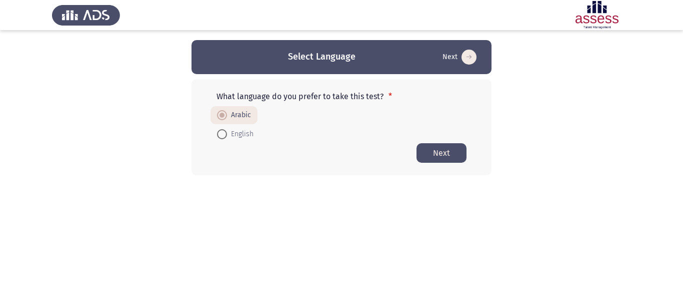
click at [431, 152] on button "Next" at bounding box center [442, 153] width 50 height 20
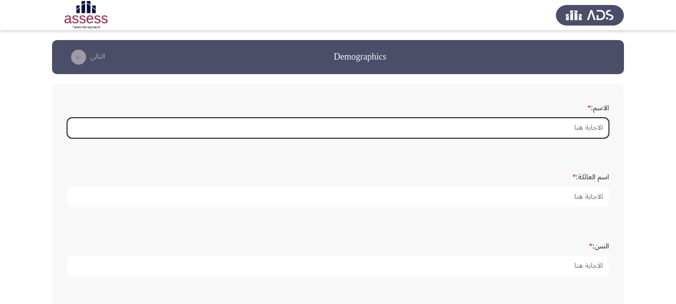
click at [530, 134] on input "الاسم: *" at bounding box center [338, 128] width 542 height 21
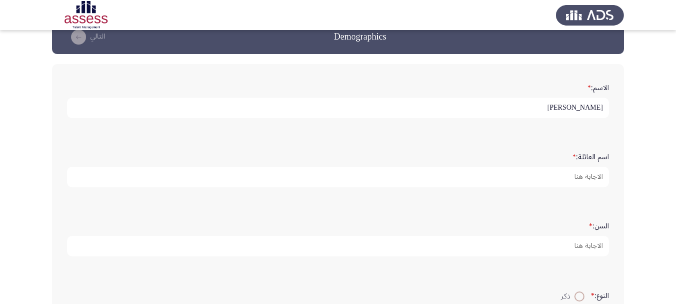
scroll to position [50, 0]
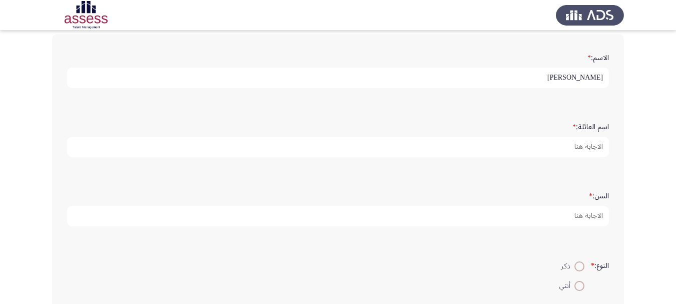
type input "[PERSON_NAME]"
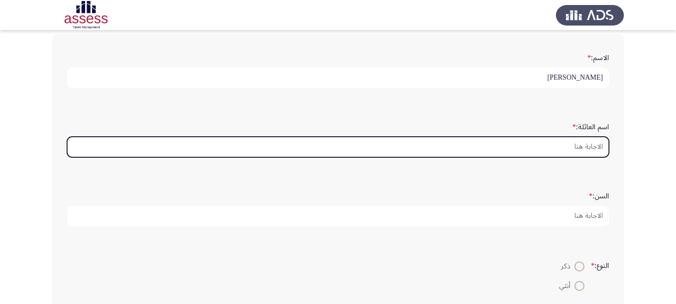
click at [552, 146] on input "اسم العائلة: *" at bounding box center [338, 147] width 542 height 21
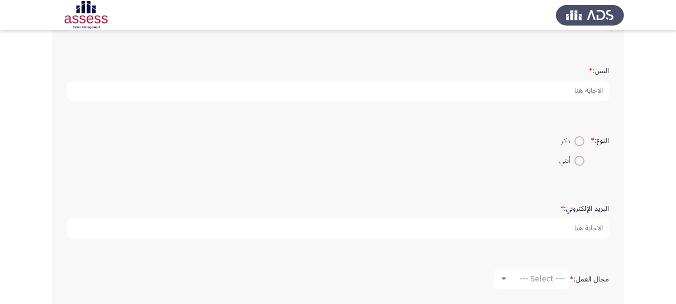
scroll to position [200, 0]
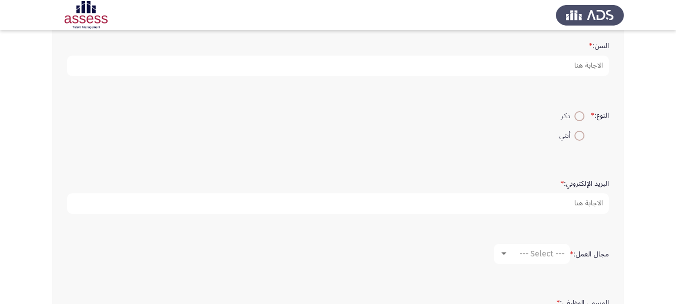
type input "زيتون"
click at [580, 118] on span at bounding box center [579, 116] width 10 height 10
click at [580, 118] on input "ذكر" at bounding box center [579, 116] width 10 height 10
radio input "true"
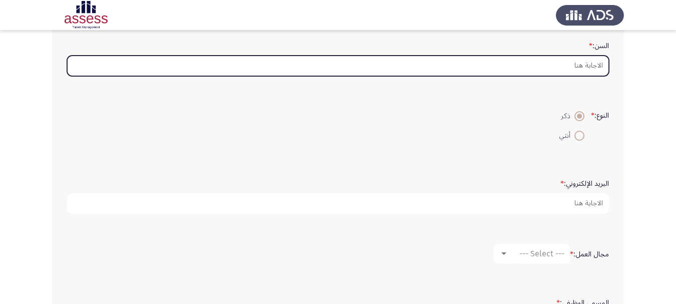
click at [583, 64] on input "السن: *" at bounding box center [338, 66] width 542 height 21
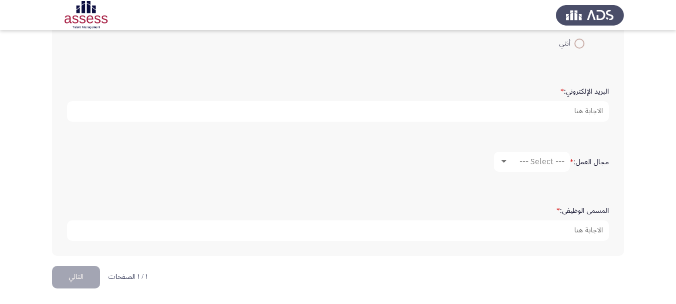
scroll to position [294, 0]
type input "28"
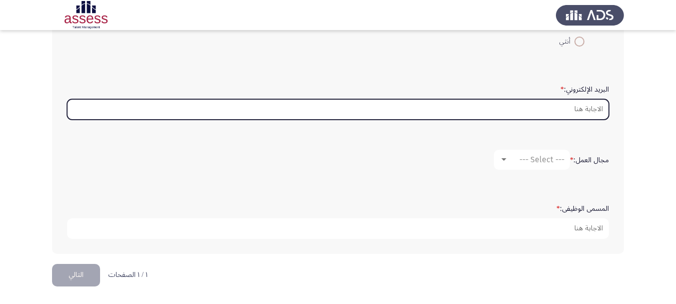
click at [529, 99] on input "البريد الإلكتروني: *" at bounding box center [338, 109] width 542 height 21
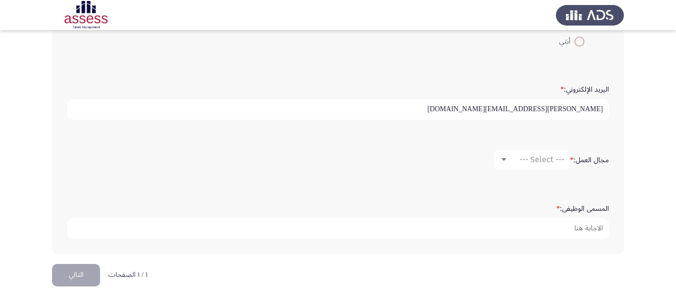
type input "[PERSON_NAME][EMAIL_ADDRESS][DOMAIN_NAME]"
click at [526, 163] on span "--- Select ---" at bounding box center [541, 160] width 45 height 10
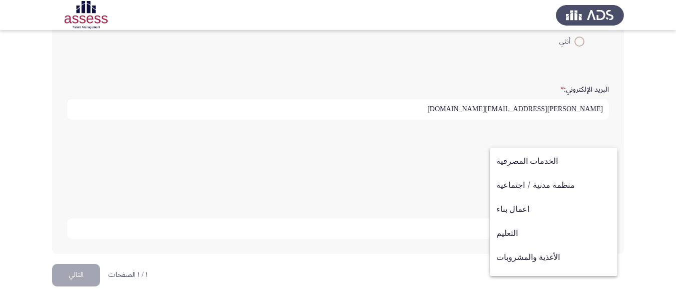
scroll to position [78, 0]
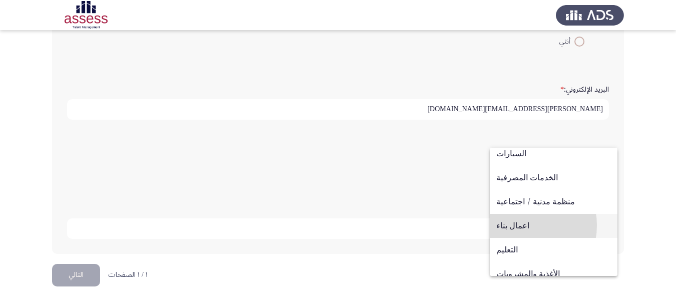
click at [520, 225] on span "اعمال بناء" at bounding box center [553, 226] width 115 height 24
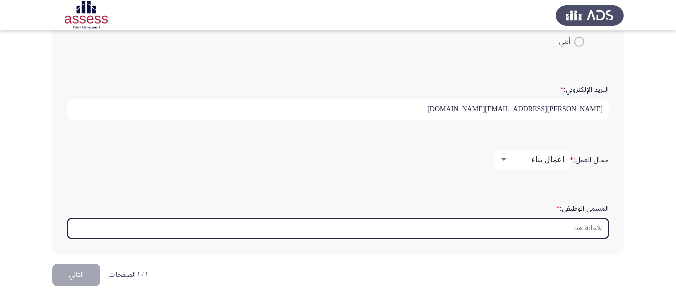
click at [519, 228] on input "المسمى الوظيفى: *" at bounding box center [338, 228] width 542 height 21
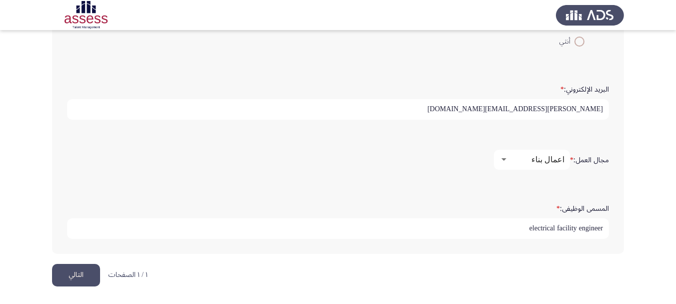
type input "electrical facility engineer"
click at [73, 276] on button "التالي" at bounding box center [76, 275] width 48 height 23
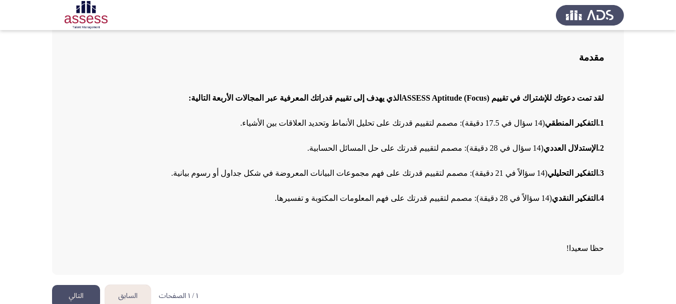
scroll to position [80, 0]
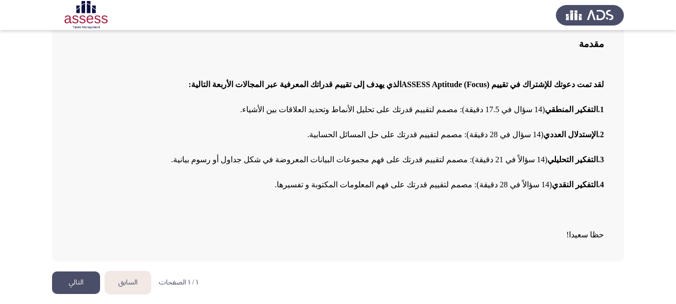
click at [73, 279] on button "التالي" at bounding box center [76, 282] width 48 height 23
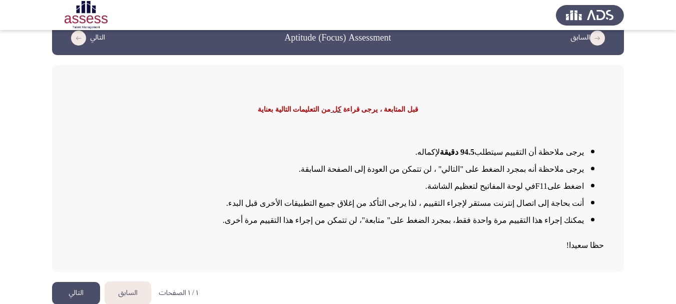
scroll to position [30, 0]
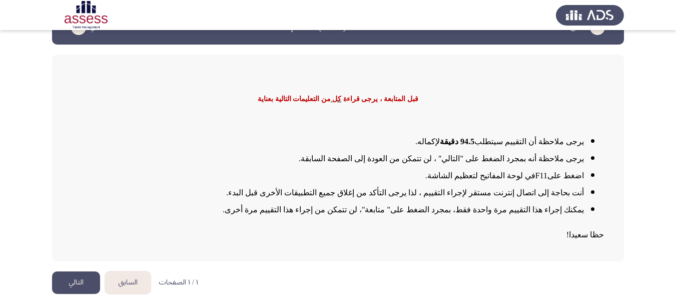
click at [72, 284] on button "التالي" at bounding box center [76, 282] width 48 height 23
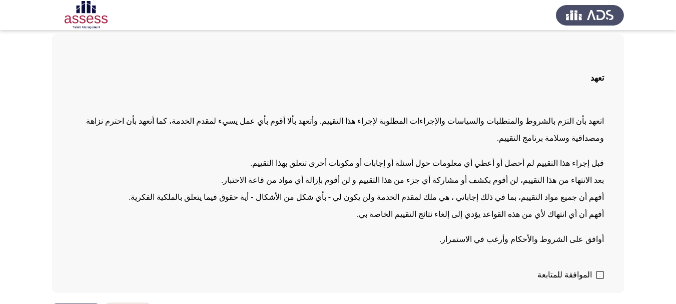
scroll to position [65, 0]
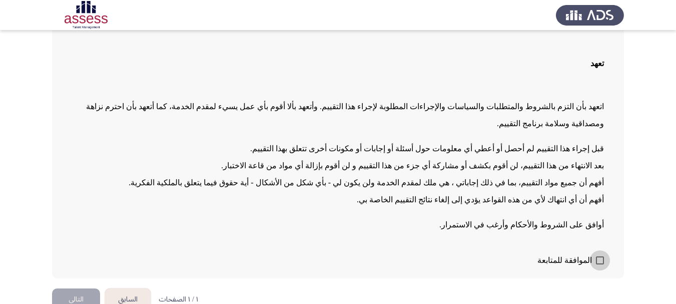
click at [578, 254] on span "الموافقة للمتابعة" at bounding box center [564, 260] width 55 height 12
click at [599, 264] on input "الموافقة للمتابعة" at bounding box center [599, 264] width 1 height 1
checkbox input "true"
click at [77, 288] on button "التالي" at bounding box center [76, 299] width 48 height 23
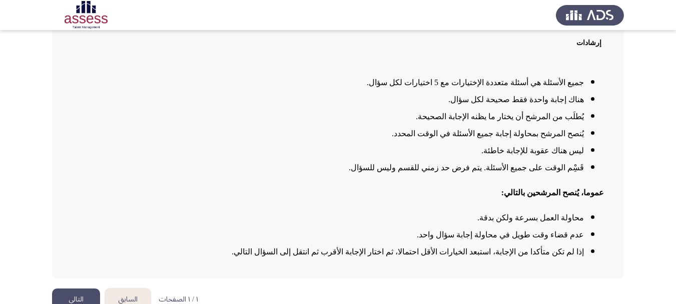
scroll to position [99, 0]
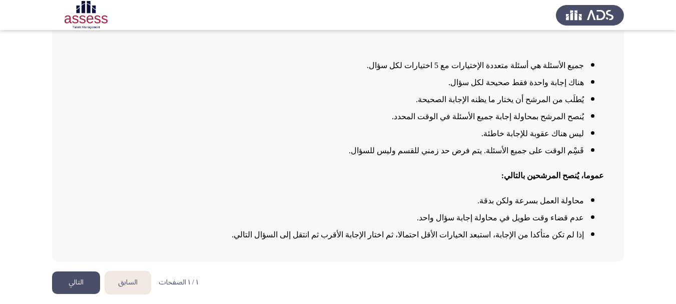
click at [71, 284] on button "التالي" at bounding box center [76, 282] width 48 height 23
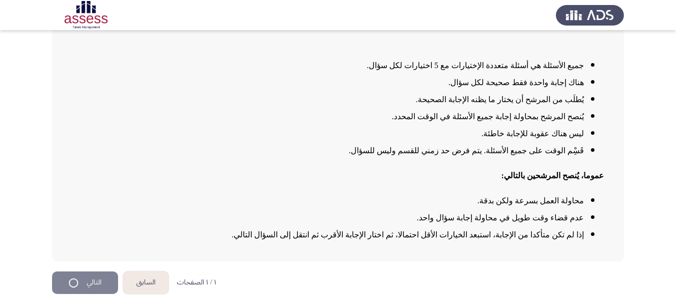
scroll to position [0, 0]
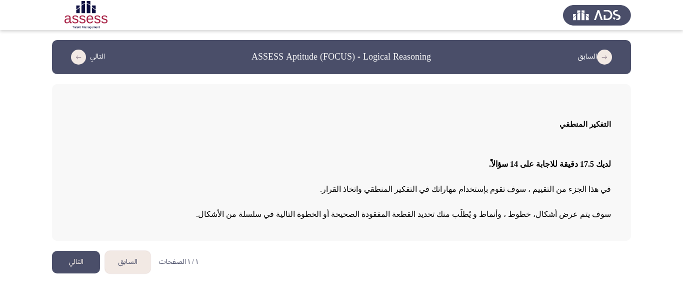
click at [73, 258] on button "التالي" at bounding box center [76, 262] width 48 height 23
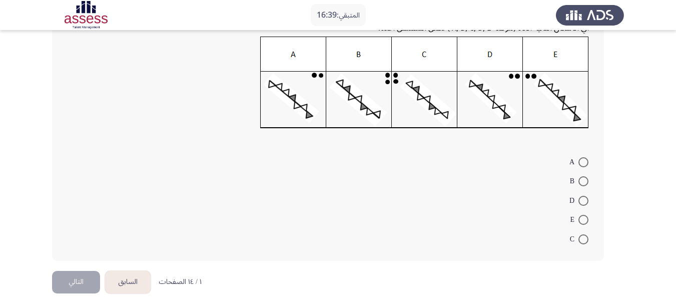
scroll to position [148, 0]
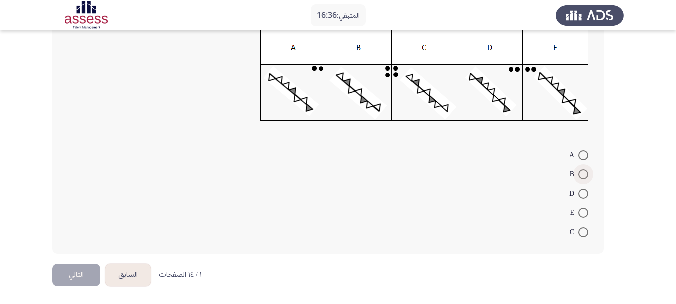
click at [579, 174] on span at bounding box center [583, 174] width 10 height 10
click at [579, 174] on input "B" at bounding box center [583, 174] width 10 height 10
radio input "true"
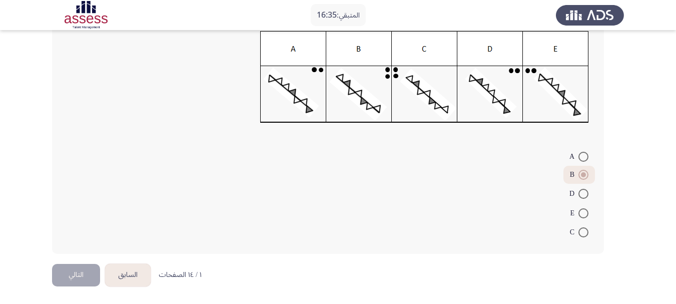
click at [85, 280] on button "التالي" at bounding box center [76, 275] width 48 height 23
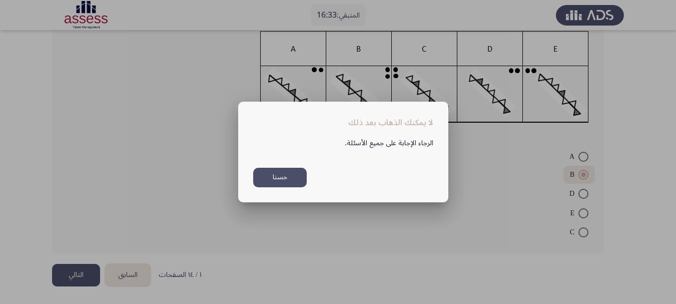
click at [270, 178] on button "حسنا" at bounding box center [280, 178] width 54 height 20
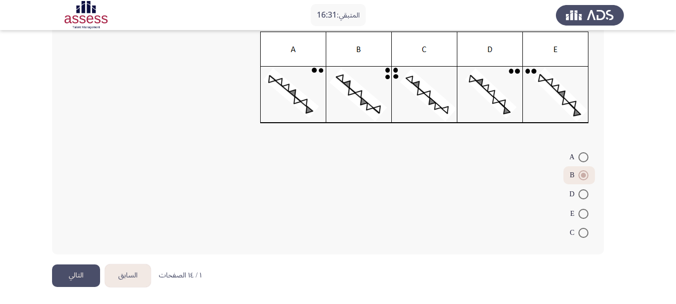
scroll to position [146, 0]
click at [574, 192] on span "D" at bounding box center [573, 194] width 9 height 12
click at [578, 192] on input "D" at bounding box center [583, 194] width 10 height 10
radio input "true"
click at [86, 279] on button "التالي" at bounding box center [76, 275] width 48 height 23
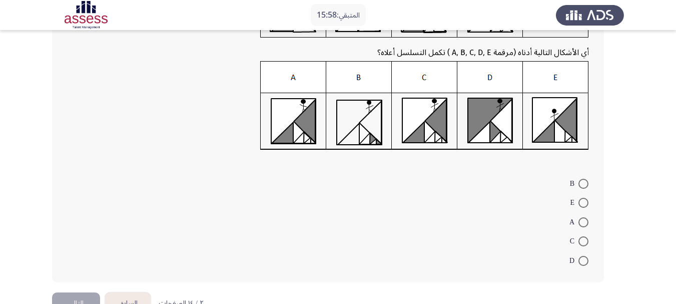
scroll to position [145, 0]
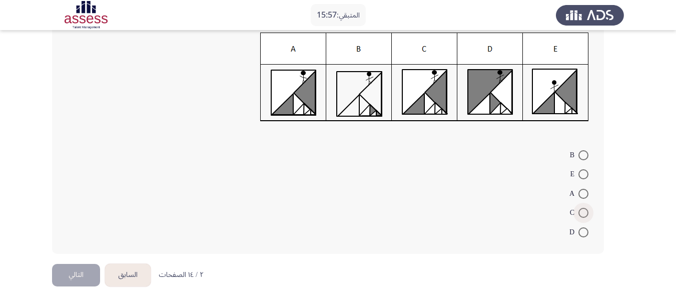
click at [582, 210] on span at bounding box center [583, 213] width 10 height 10
click at [582, 210] on input "C" at bounding box center [583, 213] width 10 height 10
radio input "true"
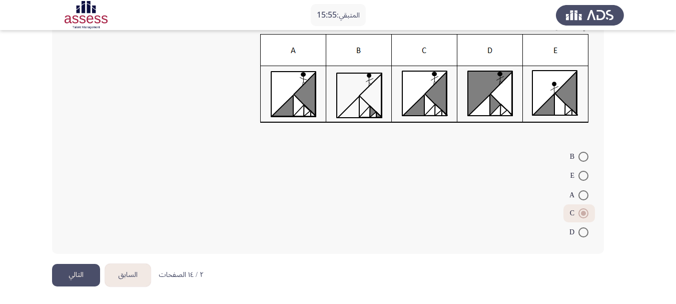
click at [80, 279] on button "التالي" at bounding box center [76, 275] width 48 height 23
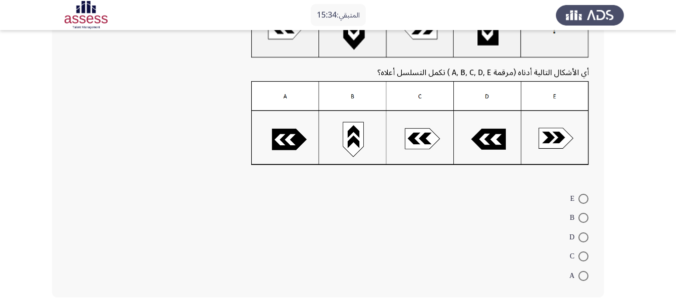
scroll to position [144, 0]
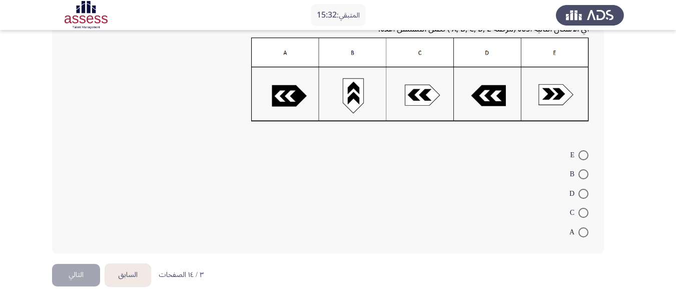
click at [588, 150] on span at bounding box center [583, 155] width 10 height 10
click at [588, 150] on input "E" at bounding box center [583, 155] width 10 height 10
radio input "true"
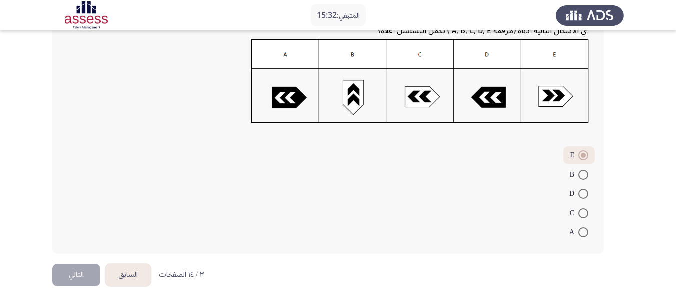
scroll to position [142, 0]
click at [65, 272] on button "التالي" at bounding box center [76, 275] width 48 height 23
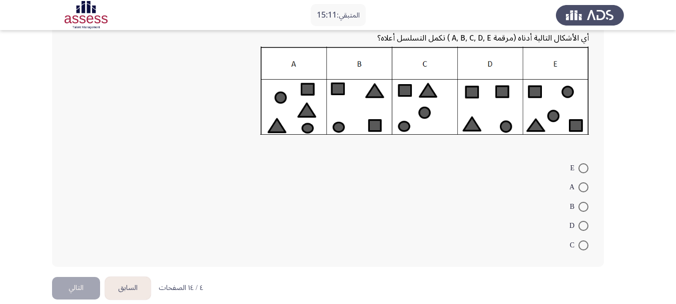
scroll to position [143, 0]
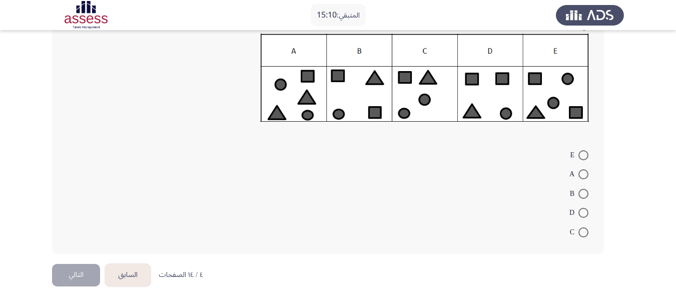
click at [582, 215] on span at bounding box center [583, 213] width 10 height 10
click at [582, 215] on input "D" at bounding box center [583, 213] width 10 height 10
radio input "true"
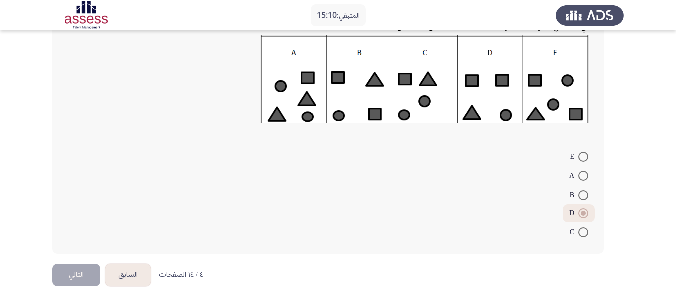
scroll to position [142, 0]
click at [81, 274] on button "التالي" at bounding box center [76, 275] width 48 height 23
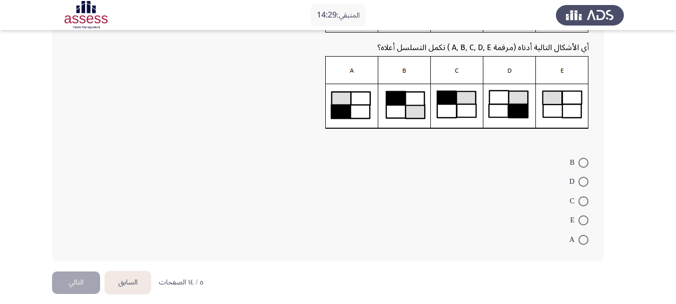
scroll to position [117, 0]
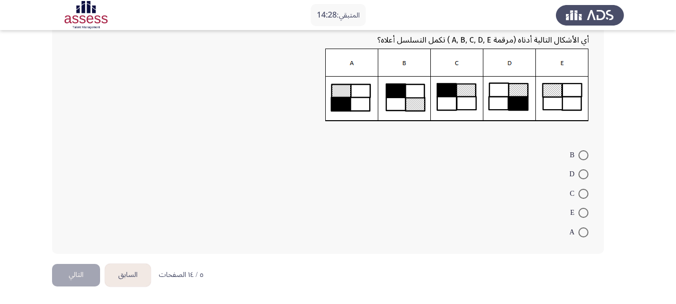
click at [584, 178] on span at bounding box center [583, 174] width 10 height 10
click at [584, 178] on input "D" at bounding box center [583, 174] width 10 height 10
radio input "true"
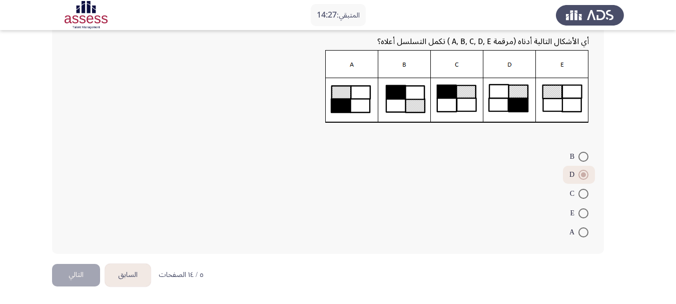
scroll to position [116, 0]
click at [75, 272] on button "التالي" at bounding box center [76, 275] width 48 height 23
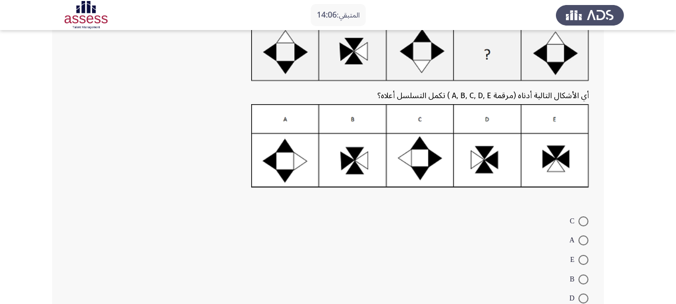
scroll to position [100, 0]
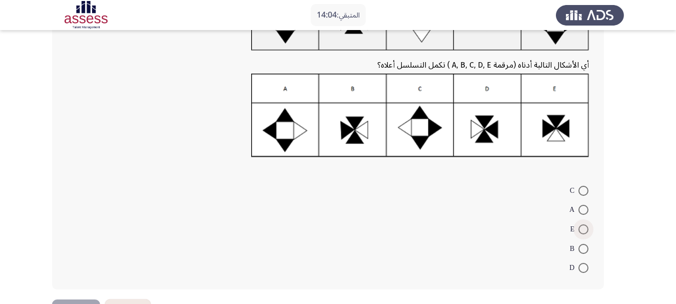
click at [583, 232] on span at bounding box center [583, 229] width 10 height 10
click at [583, 232] on input "E" at bounding box center [583, 229] width 10 height 10
radio input "true"
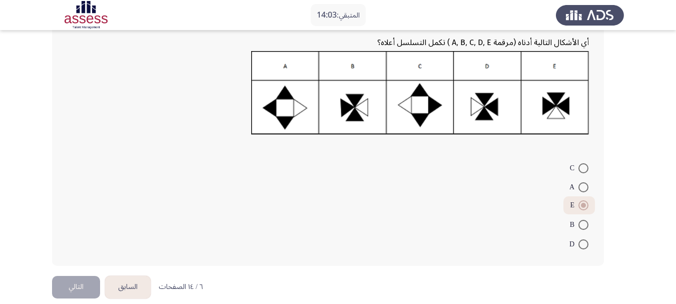
scroll to position [135, 0]
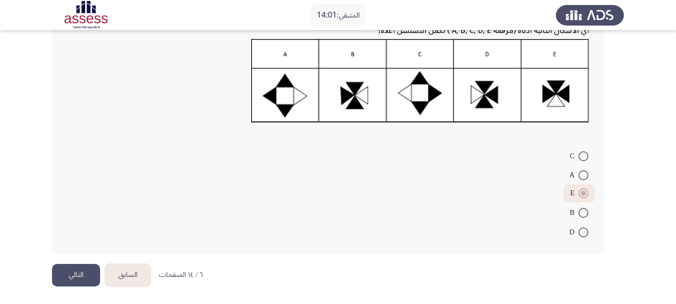
click at [67, 277] on button "التالي" at bounding box center [76, 275] width 48 height 23
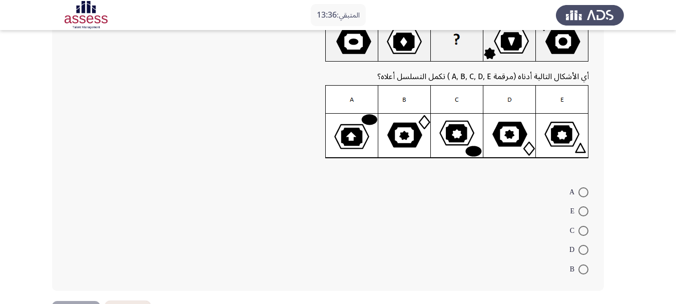
scroll to position [100, 0]
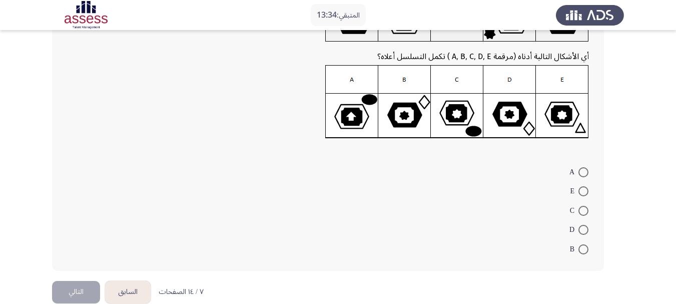
click at [586, 227] on span at bounding box center [583, 230] width 10 height 10
click at [586, 227] on input "D" at bounding box center [583, 230] width 10 height 10
radio input "true"
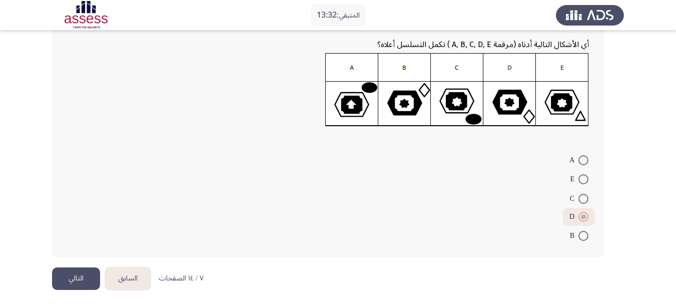
scroll to position [116, 0]
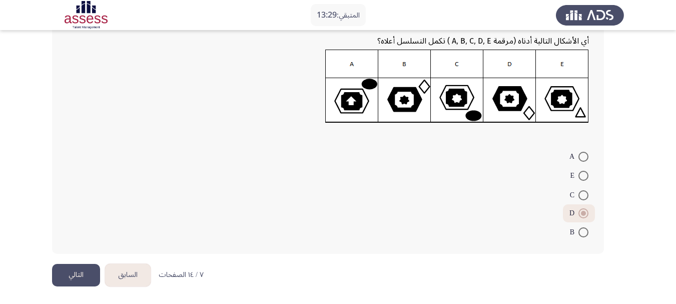
click at [80, 276] on button "التالي" at bounding box center [76, 275] width 48 height 23
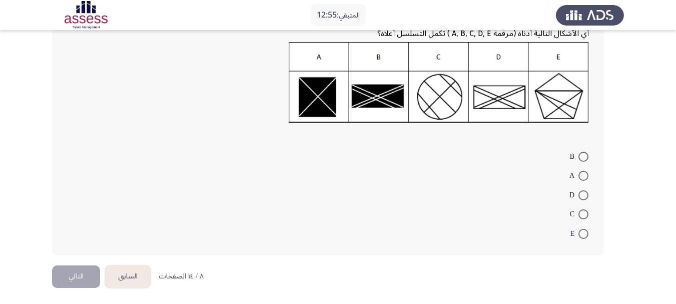
scroll to position [131, 0]
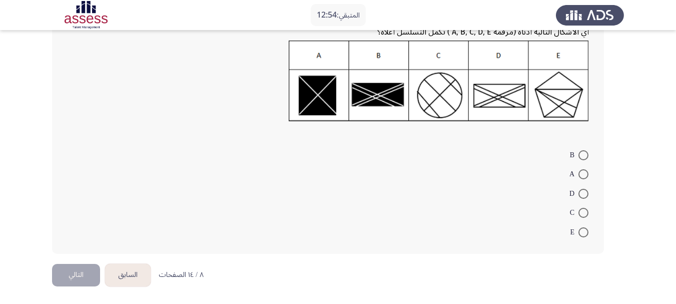
click at [579, 237] on span at bounding box center [583, 232] width 10 height 10
click at [579, 237] on input "E" at bounding box center [583, 232] width 10 height 10
radio input "true"
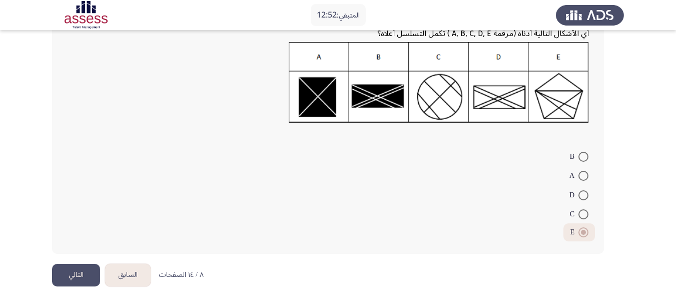
click at [95, 277] on button "التالي" at bounding box center [76, 275] width 48 height 23
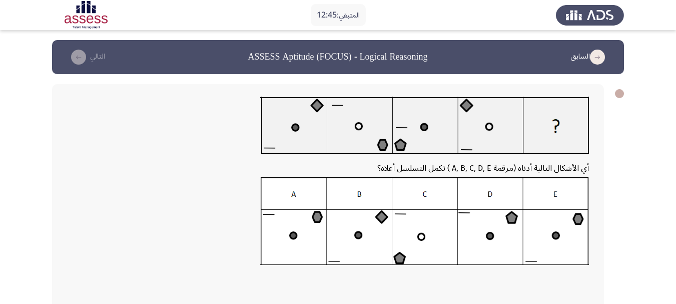
scroll to position [50, 0]
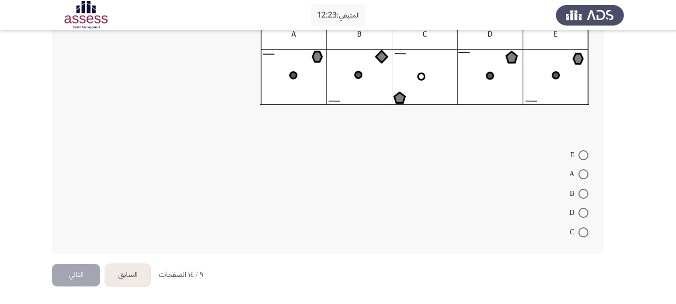
click at [570, 214] on span "D" at bounding box center [573, 213] width 9 height 12
click at [578, 214] on input "D" at bounding box center [583, 213] width 10 height 10
radio input "true"
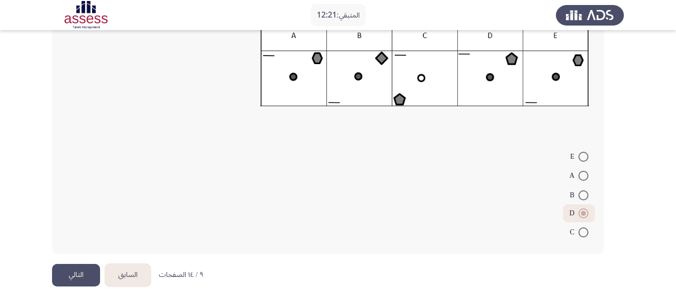
click at [82, 268] on button "التالي" at bounding box center [76, 275] width 48 height 23
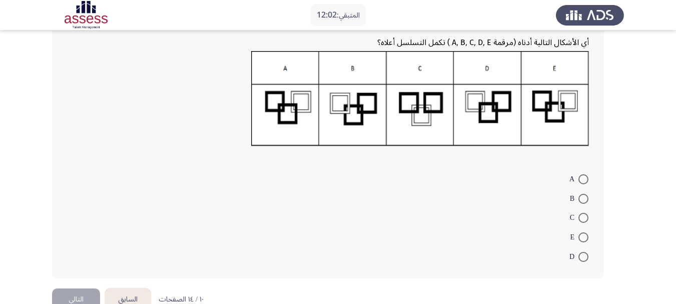
scroll to position [148, 0]
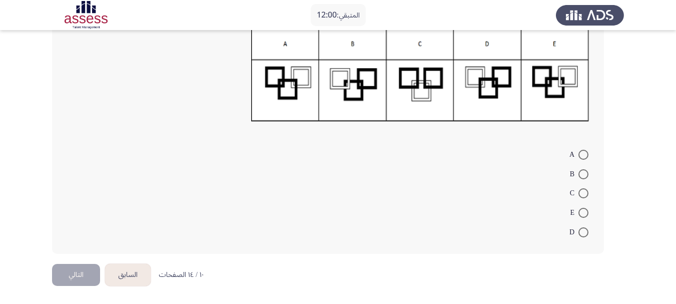
click at [582, 231] on span at bounding box center [583, 232] width 10 height 10
click at [582, 231] on input "D" at bounding box center [583, 232] width 10 height 10
radio input "true"
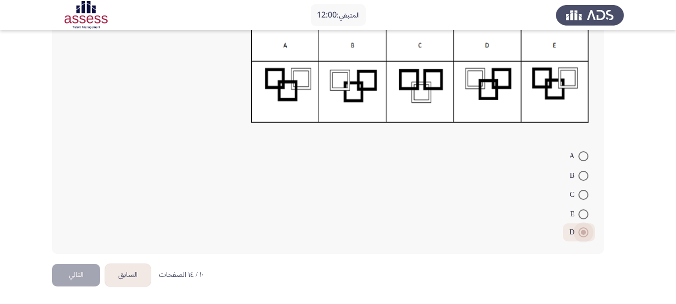
scroll to position [146, 0]
click at [80, 274] on button "التالي" at bounding box center [76, 275] width 48 height 23
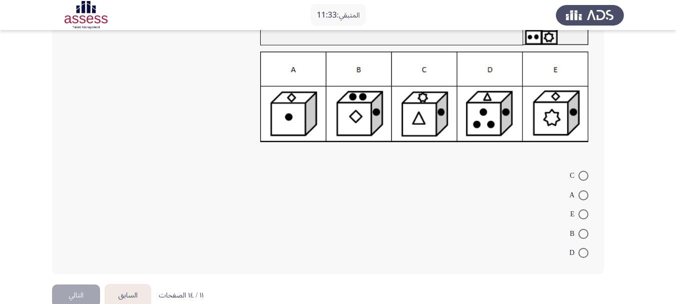
scroll to position [130, 0]
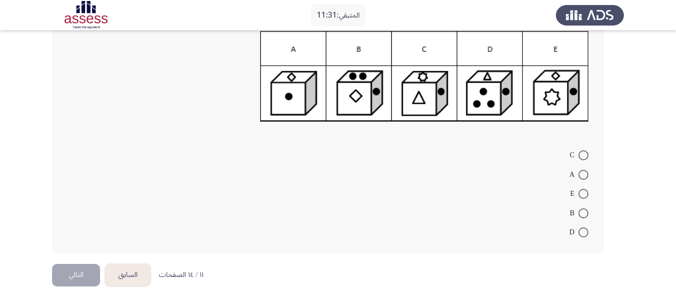
click at [579, 191] on span at bounding box center [583, 194] width 10 height 10
click at [579, 191] on input "E" at bounding box center [583, 194] width 10 height 10
radio input "true"
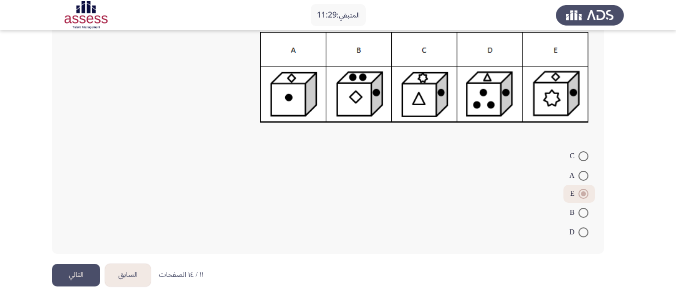
click at [80, 277] on button "التالي" at bounding box center [76, 275] width 48 height 23
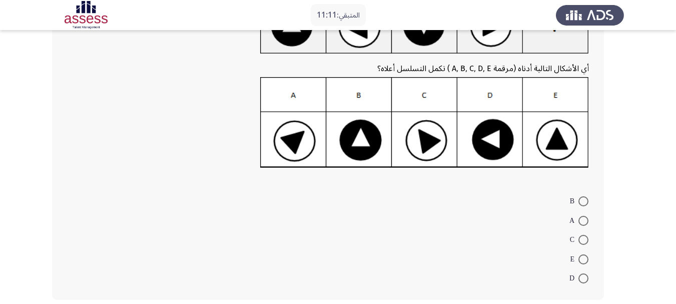
scroll to position [146, 0]
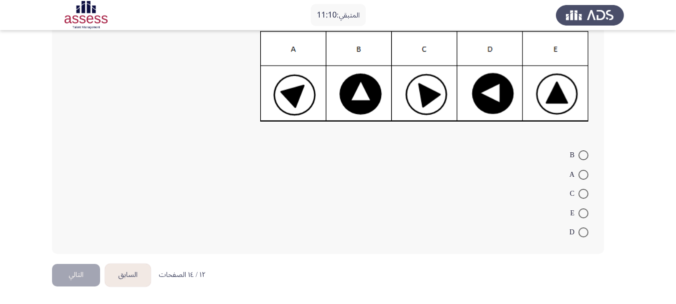
click at [577, 219] on mat-radio-button "E" at bounding box center [579, 213] width 32 height 20
click at [580, 213] on span at bounding box center [583, 213] width 10 height 10
click at [580, 213] on input "E" at bounding box center [583, 213] width 10 height 10
radio input "true"
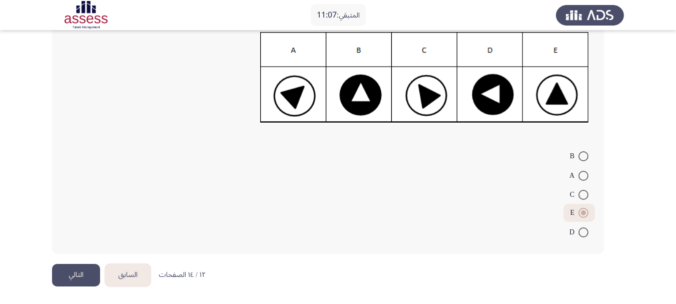
click at [73, 272] on button "التالي" at bounding box center [76, 275] width 48 height 23
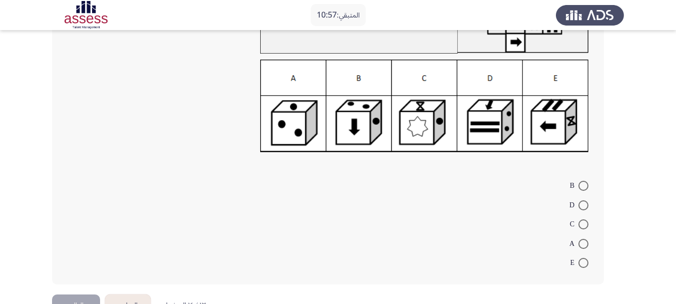
scroll to position [50, 0]
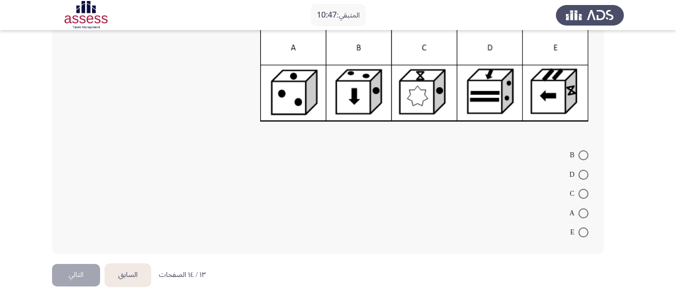
click at [582, 197] on span at bounding box center [583, 194] width 10 height 10
click at [582, 197] on input "C" at bounding box center [583, 194] width 10 height 10
radio input "true"
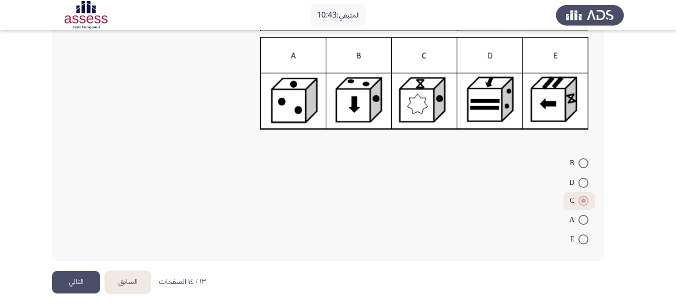
scroll to position [130, 0]
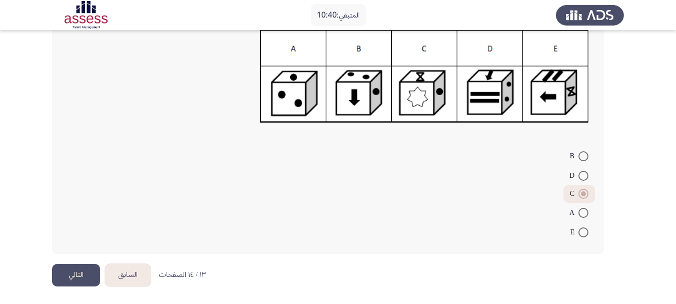
click at [581, 240] on mat-radio-button "E" at bounding box center [579, 232] width 32 height 20
click at [579, 233] on span at bounding box center [583, 232] width 10 height 10
click at [579, 233] on input "E" at bounding box center [583, 232] width 10 height 10
radio input "true"
click at [81, 278] on button "التالي" at bounding box center [76, 275] width 48 height 23
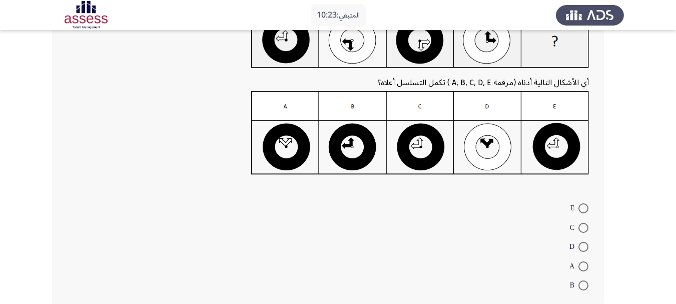
scroll to position [150, 0]
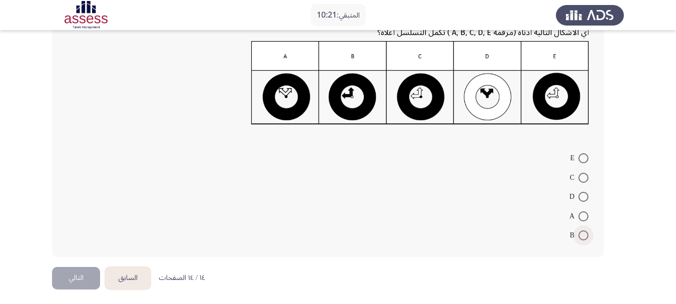
click at [581, 234] on span at bounding box center [583, 235] width 10 height 10
click at [581, 234] on input "B" at bounding box center [583, 235] width 10 height 10
radio input "true"
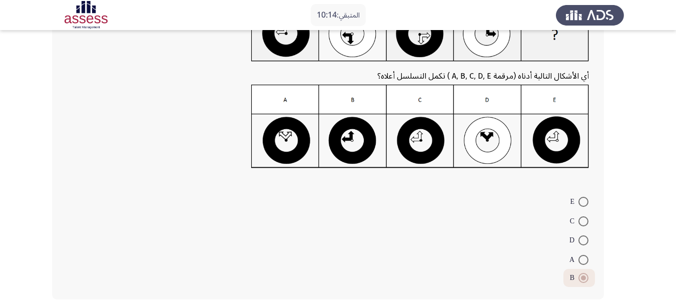
scroll to position [152, 0]
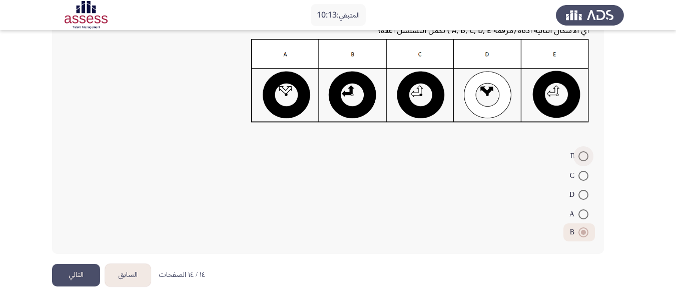
click at [586, 157] on span at bounding box center [583, 156] width 10 height 10
click at [586, 157] on input "E" at bounding box center [583, 156] width 10 height 10
radio input "true"
click at [64, 269] on button "التالي" at bounding box center [76, 275] width 48 height 23
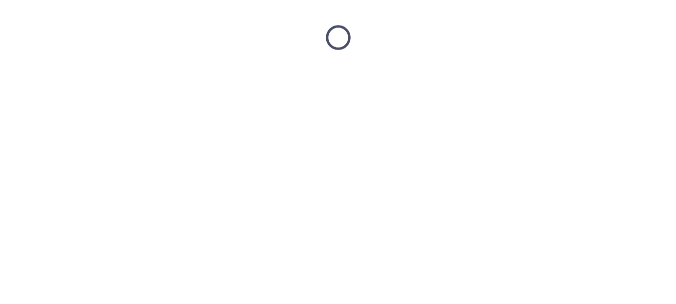
scroll to position [0, 0]
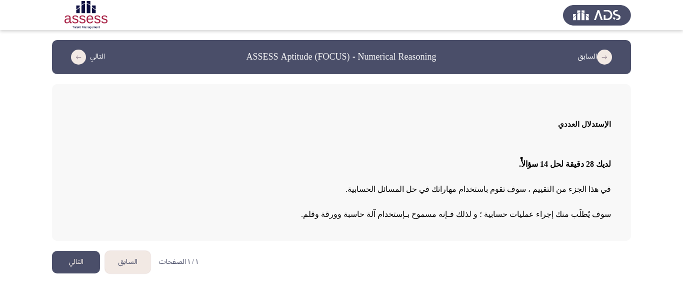
click at [74, 268] on button "التالي" at bounding box center [76, 262] width 48 height 23
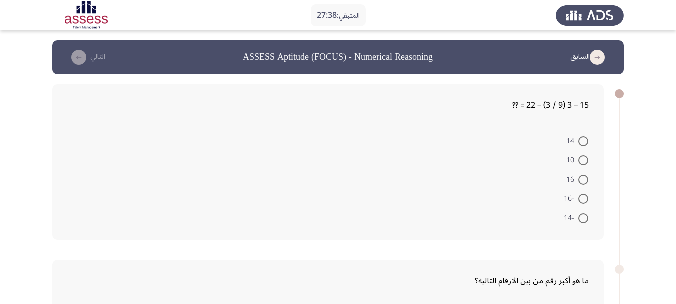
click at [582, 195] on span at bounding box center [583, 199] width 10 height 10
click at [582, 195] on input "-16" at bounding box center [583, 199] width 10 height 10
radio input "true"
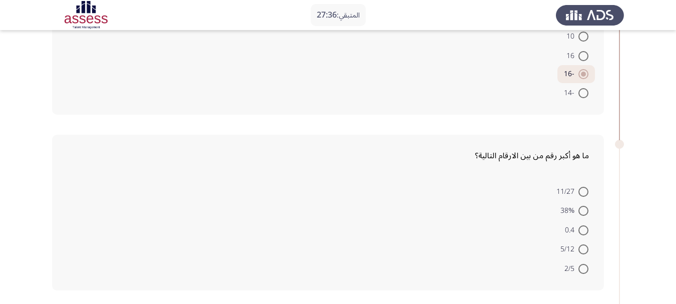
scroll to position [150, 0]
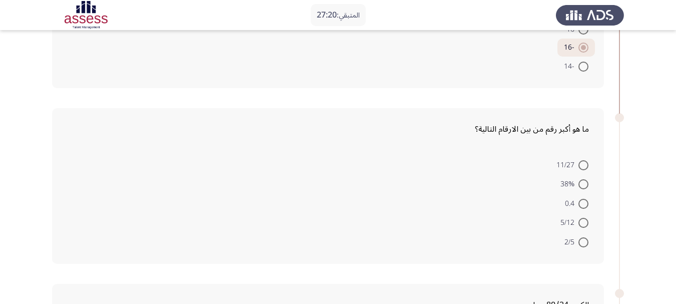
click at [585, 240] on span at bounding box center [583, 242] width 10 height 10
click at [585, 240] on input "2/5" at bounding box center [583, 242] width 10 height 10
radio input "true"
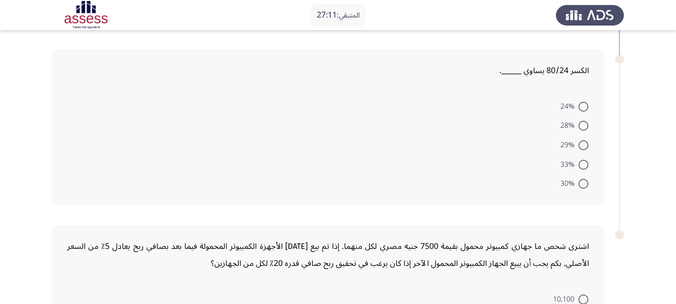
scroll to position [400, 0]
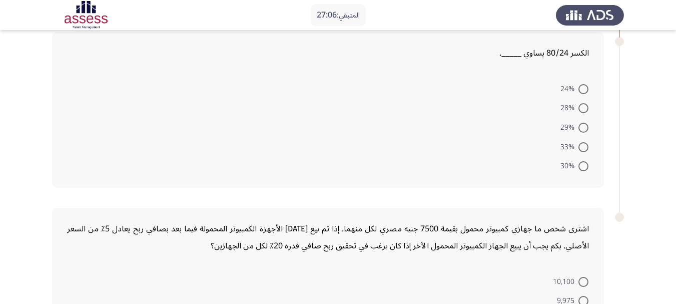
click at [582, 168] on span at bounding box center [583, 166] width 10 height 10
click at [582, 168] on input "30%" at bounding box center [583, 166] width 10 height 10
radio input "true"
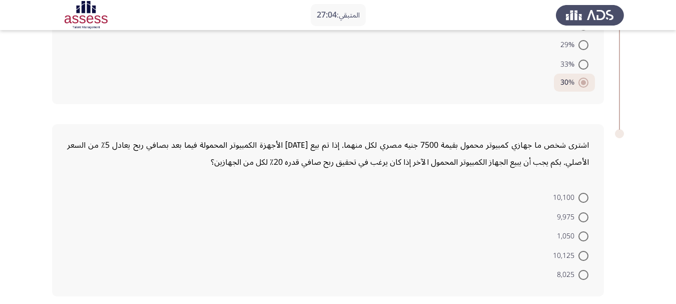
scroll to position [500, 0]
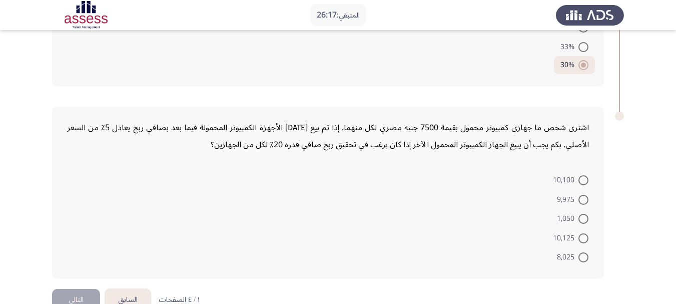
click at [584, 201] on span at bounding box center [583, 200] width 10 height 10
click at [584, 201] on input "9,975" at bounding box center [583, 200] width 10 height 10
radio input "true"
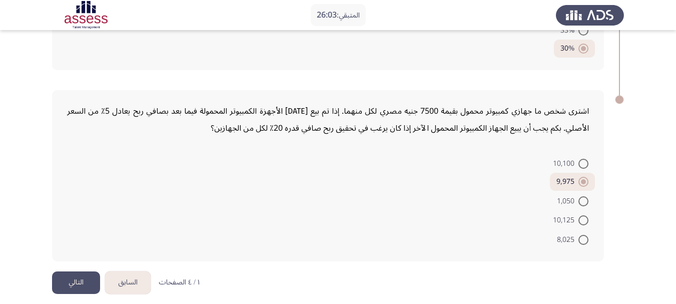
scroll to position [524, 0]
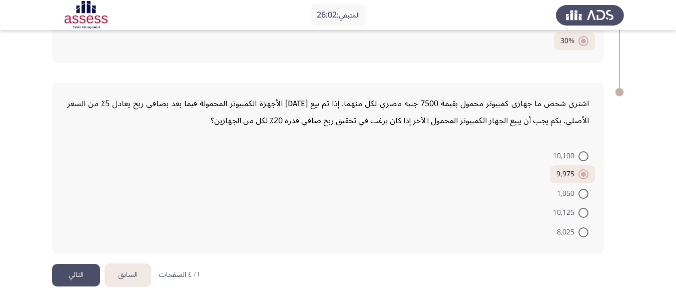
click at [65, 268] on button "التالي" at bounding box center [76, 275] width 48 height 23
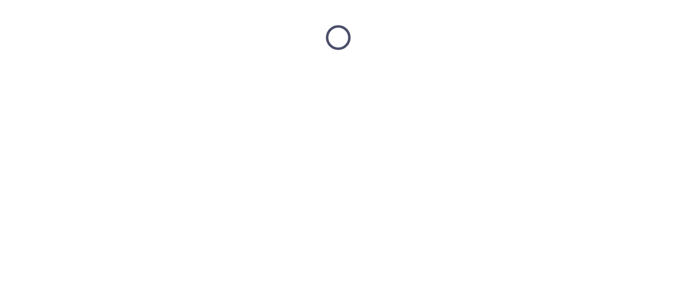
scroll to position [0, 0]
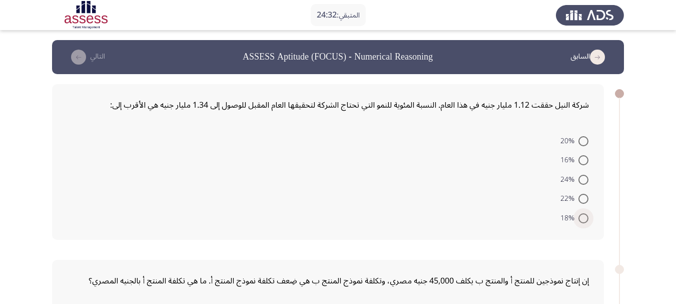
click at [577, 222] on span "18%" at bounding box center [569, 218] width 18 height 12
click at [578, 222] on input "18%" at bounding box center [583, 218] width 10 height 10
radio input "true"
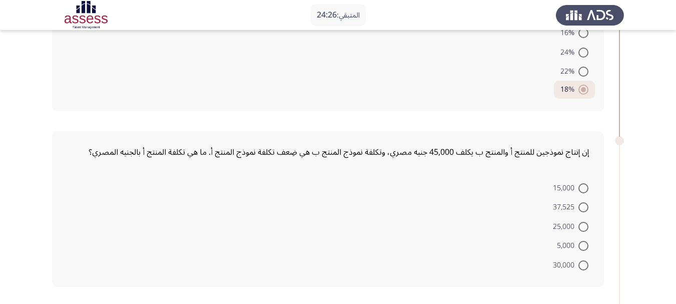
scroll to position [150, 0]
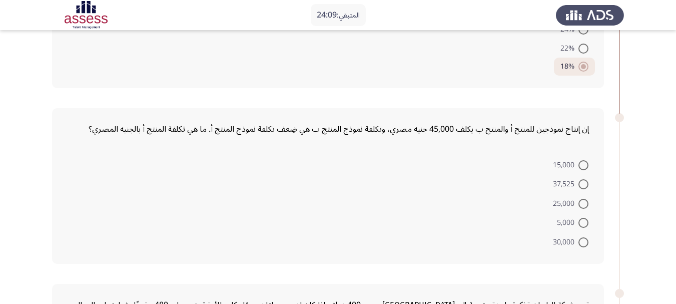
click at [586, 165] on span at bounding box center [583, 165] width 10 height 10
click at [586, 165] on input "15,000" at bounding box center [583, 165] width 10 height 10
radio input "true"
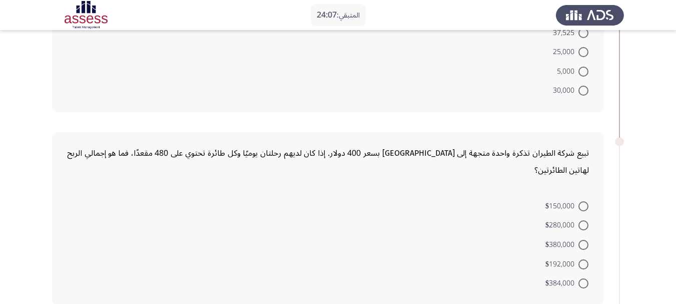
scroll to position [350, 0]
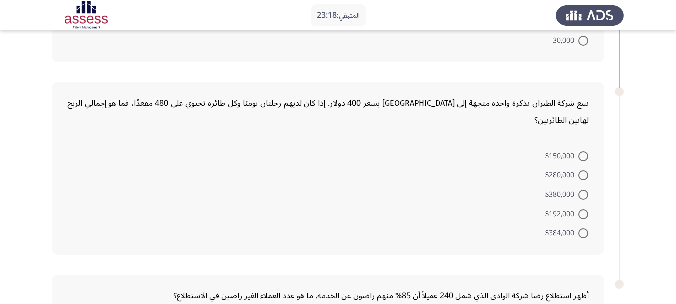
click at [576, 227] on span "$384,000" at bounding box center [561, 233] width 33 height 12
click at [578, 228] on input "$384,000" at bounding box center [583, 233] width 10 height 10
radio input "true"
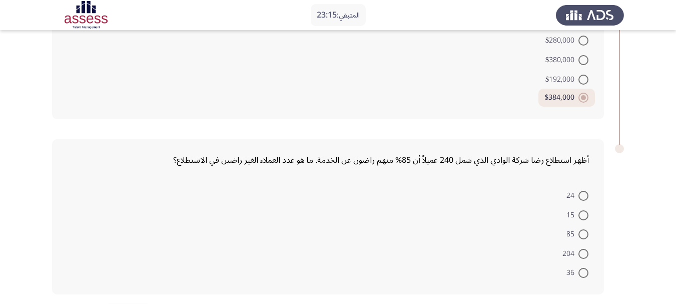
scroll to position [500, 0]
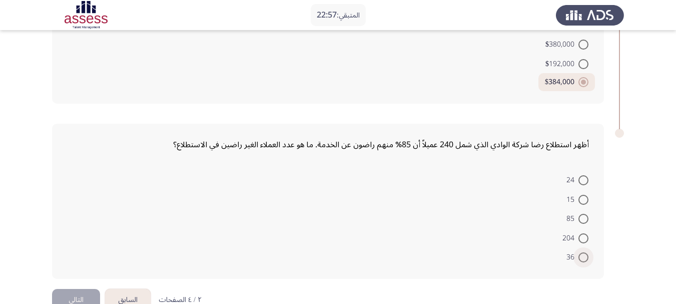
click at [582, 252] on span at bounding box center [583, 257] width 10 height 10
click at [582, 252] on input "36" at bounding box center [583, 257] width 10 height 10
radio input "true"
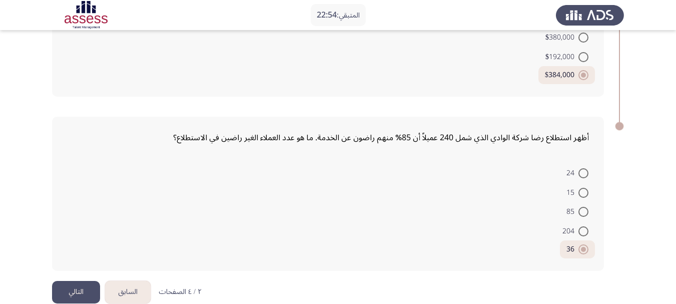
click at [80, 281] on button "التالي" at bounding box center [76, 292] width 48 height 23
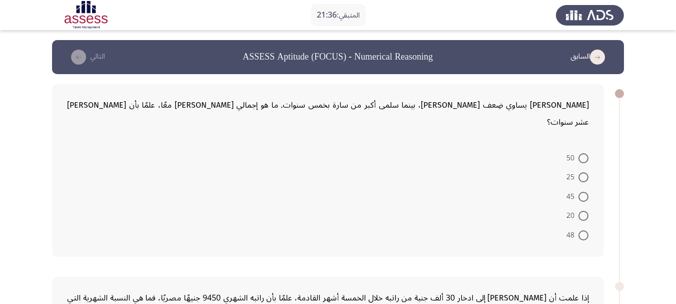
click at [582, 172] on span at bounding box center [583, 177] width 10 height 10
click at [582, 172] on input "25" at bounding box center [583, 177] width 10 height 10
radio input "true"
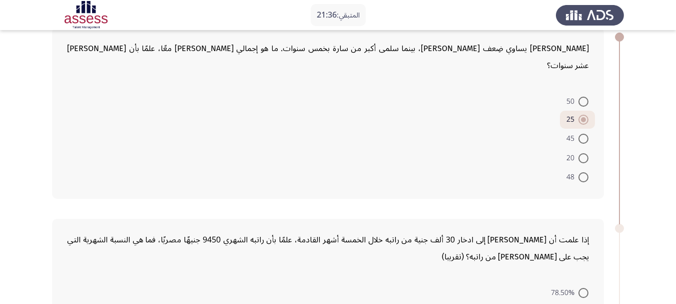
scroll to position [150, 0]
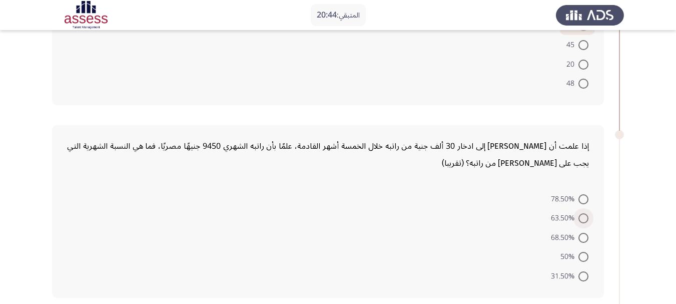
click at [577, 212] on span "63.50%" at bounding box center [565, 218] width 28 height 12
click at [578, 213] on input "63.50%" at bounding box center [583, 218] width 10 height 10
radio input "true"
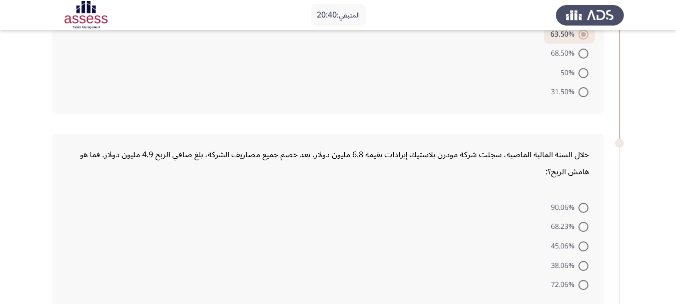
scroll to position [350, 0]
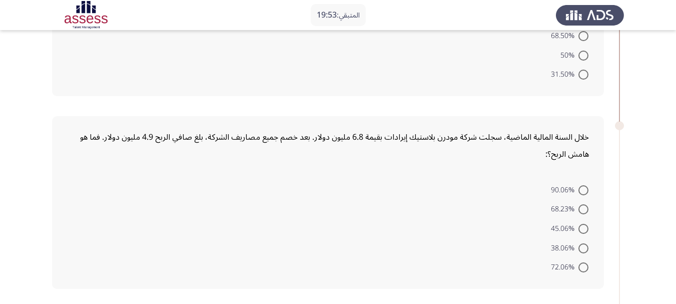
click at [582, 262] on span at bounding box center [583, 267] width 10 height 10
click at [582, 262] on input "72.06%" at bounding box center [583, 267] width 10 height 10
radio input "true"
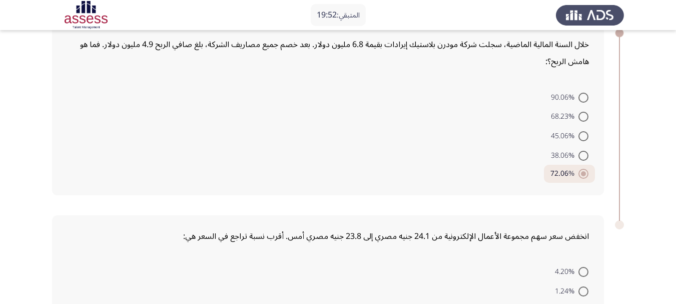
scroll to position [542, 0]
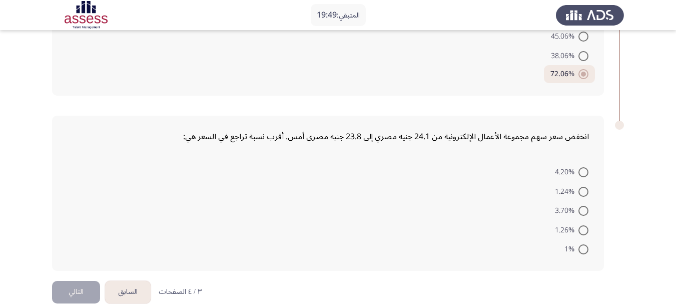
click at [580, 206] on span at bounding box center [583, 211] width 10 height 10
click at [580, 206] on input "3.70%" at bounding box center [583, 211] width 10 height 10
radio input "true"
click at [77, 281] on button "التالي" at bounding box center [76, 292] width 48 height 23
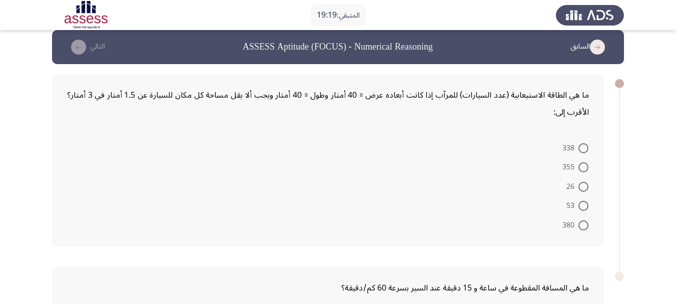
scroll to position [0, 0]
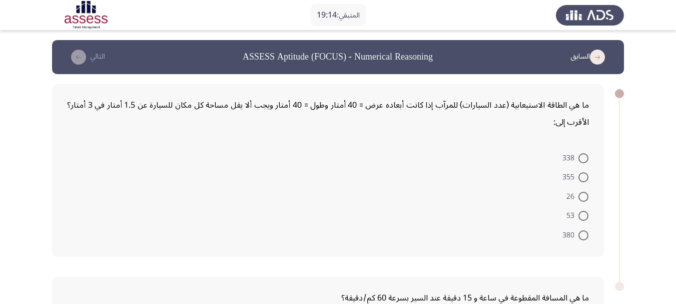
click at [581, 178] on span at bounding box center [583, 177] width 10 height 10
click at [581, 178] on input "355" at bounding box center [583, 177] width 10 height 10
radio input "true"
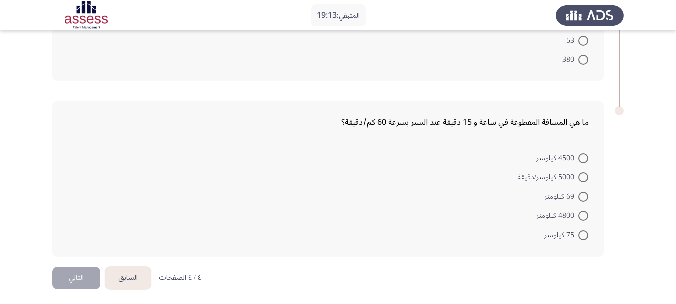
scroll to position [177, 0]
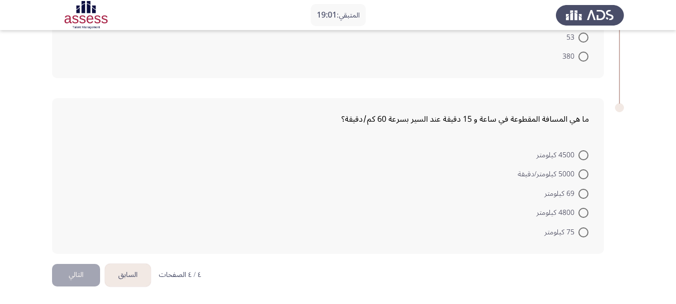
click at [583, 172] on span at bounding box center [583, 174] width 10 height 10
click at [583, 172] on input "5000 كيلومتر/دقيقة" at bounding box center [583, 174] width 10 height 10
radio input "true"
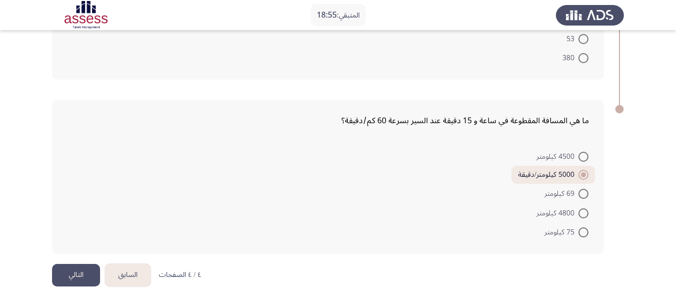
click at [82, 277] on button "التالي" at bounding box center [76, 275] width 48 height 23
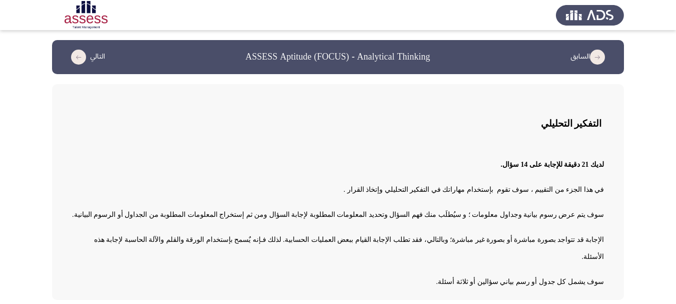
scroll to position [22, 0]
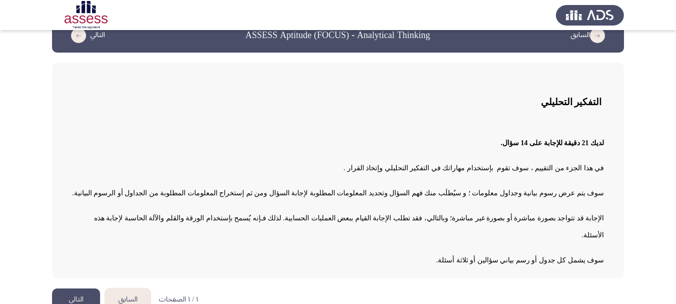
click at [83, 288] on button "التالي" at bounding box center [76, 299] width 48 height 23
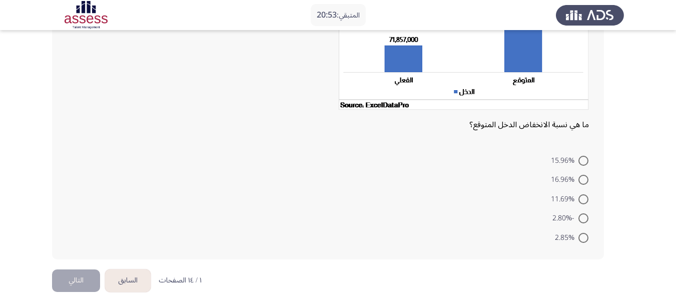
scroll to position [155, 0]
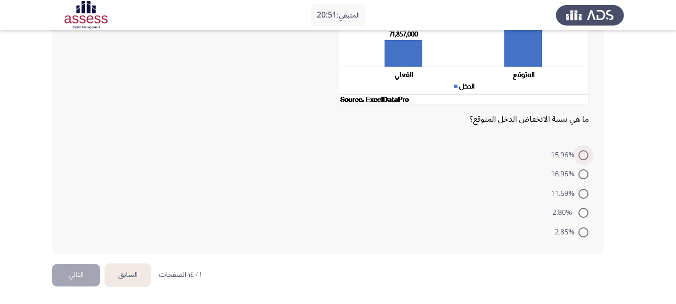
click at [585, 153] on span at bounding box center [583, 155] width 10 height 10
click at [585, 153] on input "15.96%" at bounding box center [583, 155] width 10 height 10
radio input "true"
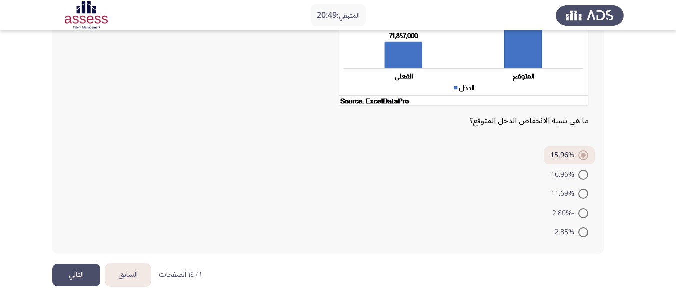
click at [82, 277] on button "التالي" at bounding box center [76, 275] width 48 height 23
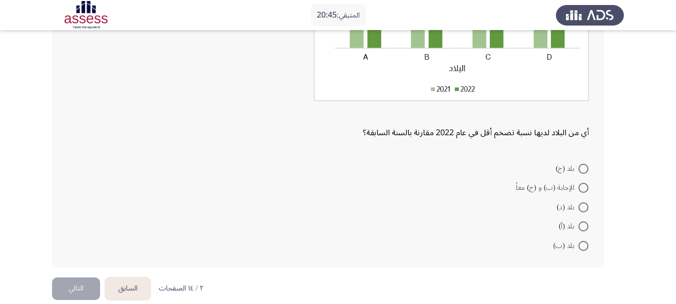
scroll to position [194, 0]
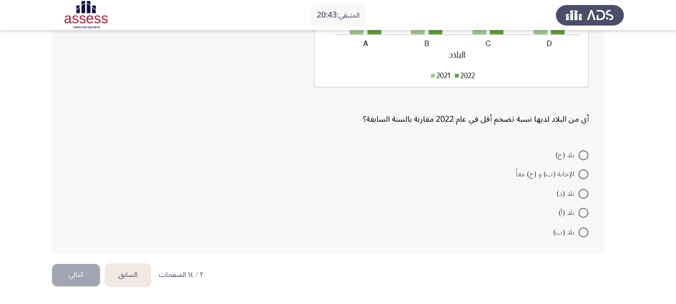
click at [583, 192] on span at bounding box center [583, 194] width 10 height 10
click at [583, 192] on input "بلد (د)" at bounding box center [583, 194] width 10 height 10
radio input "true"
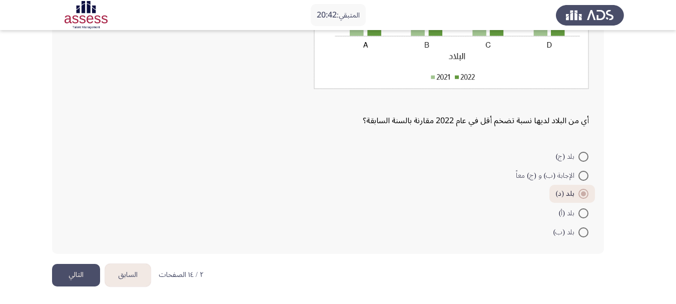
click at [82, 273] on button "التالي" at bounding box center [76, 275] width 48 height 23
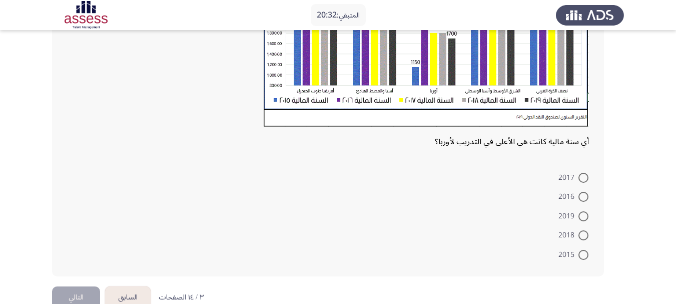
scroll to position [278, 0]
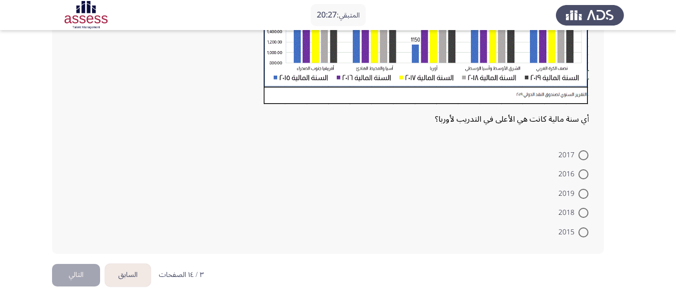
click at [583, 233] on span at bounding box center [583, 232] width 10 height 10
click at [583, 233] on input "2015" at bounding box center [583, 232] width 10 height 10
radio input "true"
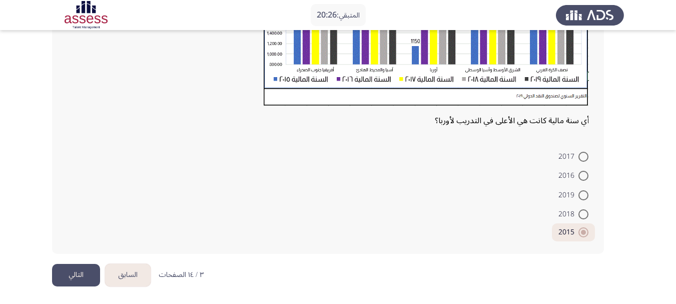
click at [70, 265] on button "التالي" at bounding box center [76, 275] width 48 height 23
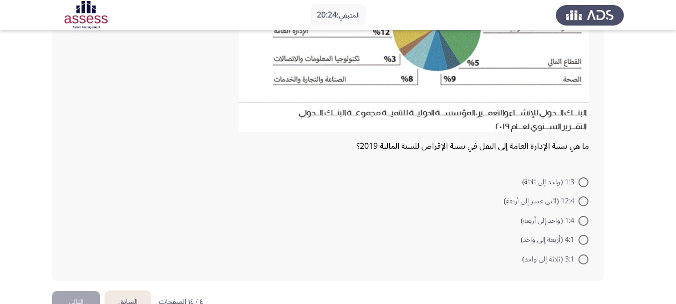
scroll to position [200, 0]
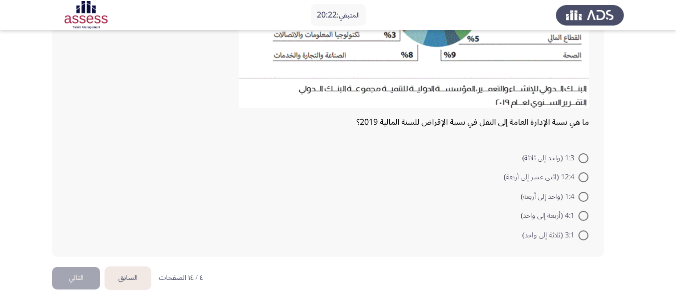
click at [579, 173] on span at bounding box center [583, 177] width 10 height 10
click at [579, 173] on input "12:4 (اثني عشر إلى أربعة)" at bounding box center [583, 177] width 10 height 10
radio input "true"
click at [75, 268] on button "التالي" at bounding box center [76, 276] width 48 height 23
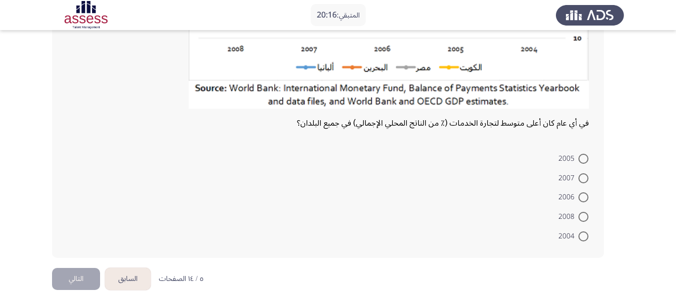
scroll to position [227, 0]
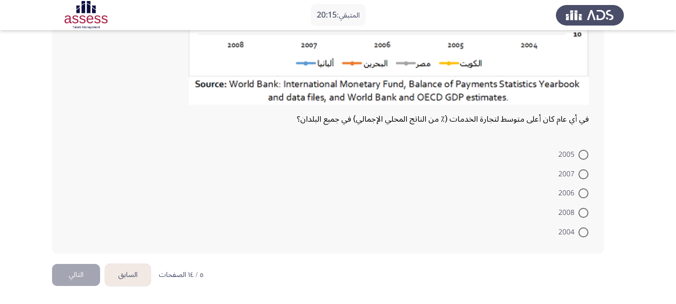
click at [582, 174] on span at bounding box center [583, 174] width 10 height 10
click at [582, 174] on input "2007" at bounding box center [583, 174] width 10 height 10
radio input "true"
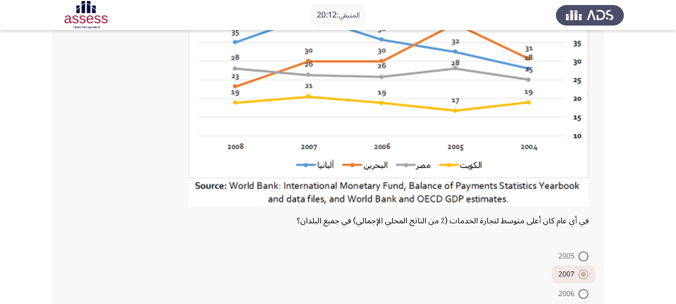
scroll to position [225, 0]
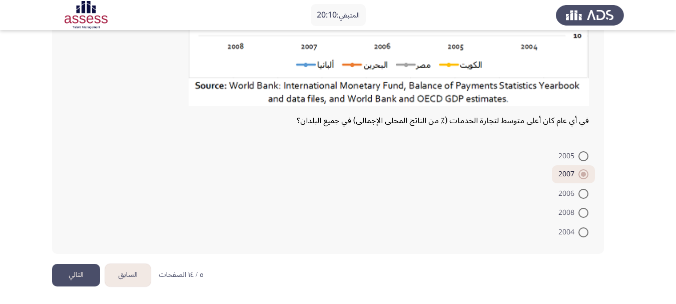
click at [77, 283] on button "التالي" at bounding box center [76, 275] width 48 height 23
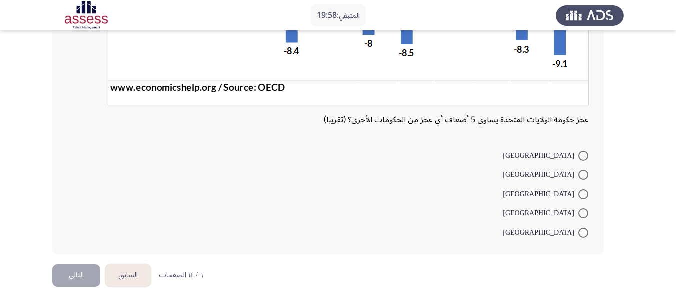
scroll to position [279, 0]
click at [586, 183] on mat-radio-button "[GEOGRAPHIC_DATA]" at bounding box center [545, 193] width 99 height 20
click at [579, 169] on span at bounding box center [583, 174] width 10 height 10
click at [579, 169] on input "[GEOGRAPHIC_DATA]" at bounding box center [583, 174] width 10 height 10
radio input "true"
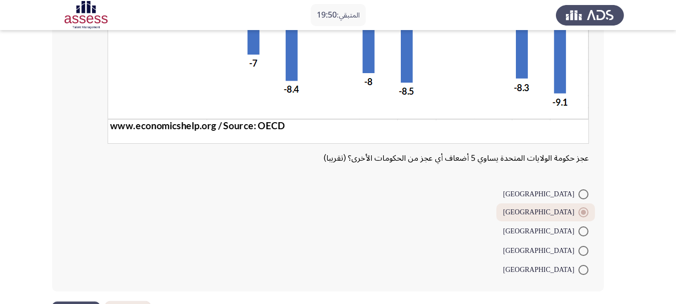
scroll to position [277, 0]
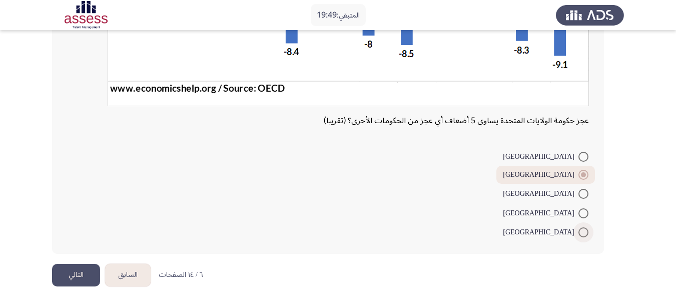
click at [583, 233] on span at bounding box center [583, 232] width 10 height 10
click at [583, 233] on input "[GEOGRAPHIC_DATA]" at bounding box center [583, 232] width 10 height 10
radio input "true"
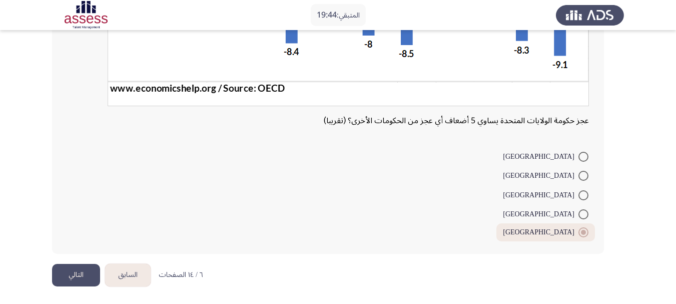
click at [67, 283] on button "التالي" at bounding box center [76, 275] width 48 height 23
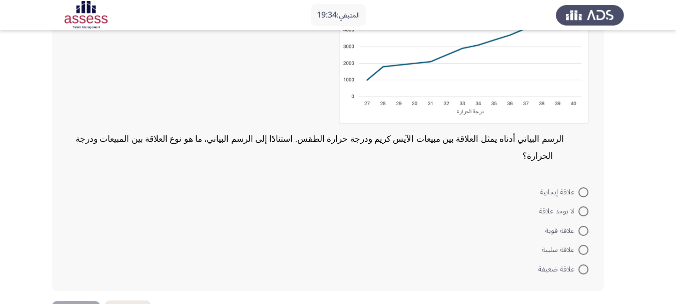
scroll to position [160, 0]
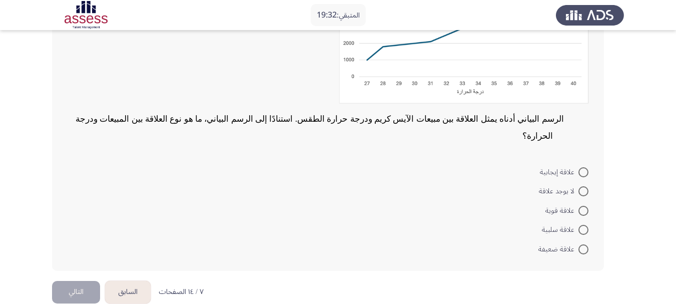
click at [585, 167] on span at bounding box center [583, 172] width 10 height 10
click at [585, 167] on input "‌علاقة إيجابية" at bounding box center [583, 172] width 10 height 10
radio input "true"
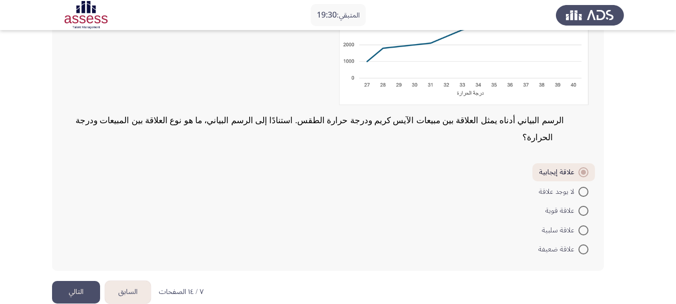
click at [83, 281] on button "التالي" at bounding box center [76, 292] width 48 height 23
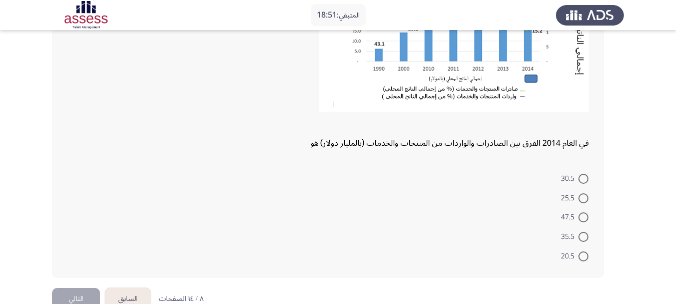
scroll to position [187, 0]
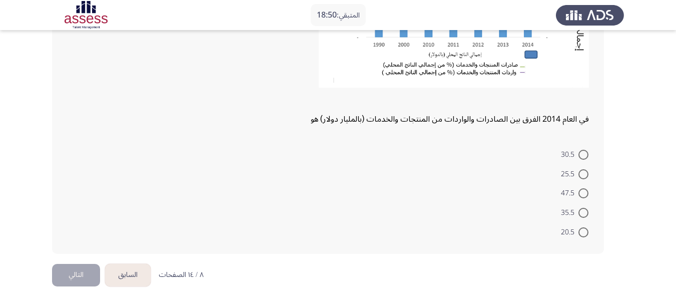
click at [586, 177] on span at bounding box center [583, 174] width 10 height 10
click at [586, 177] on input "25.5" at bounding box center [583, 174] width 10 height 10
radio input "true"
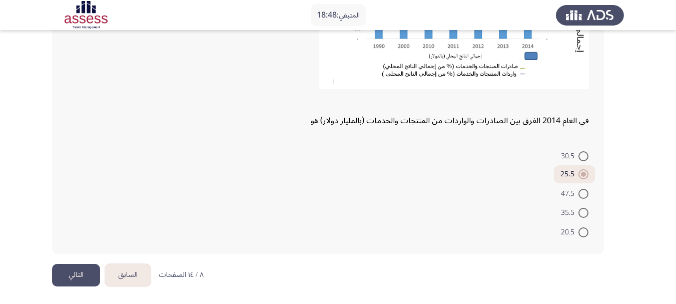
click at [88, 265] on button "التالي" at bounding box center [76, 275] width 48 height 23
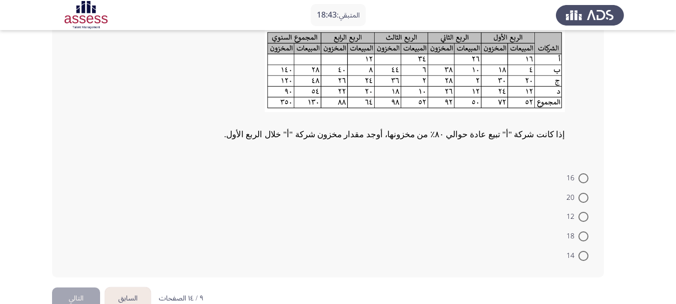
scroll to position [100, 0]
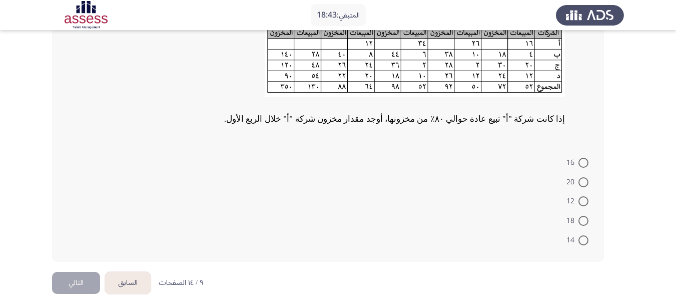
click at [587, 199] on span at bounding box center [583, 201] width 10 height 10
click at [587, 199] on input "12" at bounding box center [583, 201] width 10 height 10
radio input "true"
click at [74, 282] on button "التالي" at bounding box center [76, 281] width 48 height 23
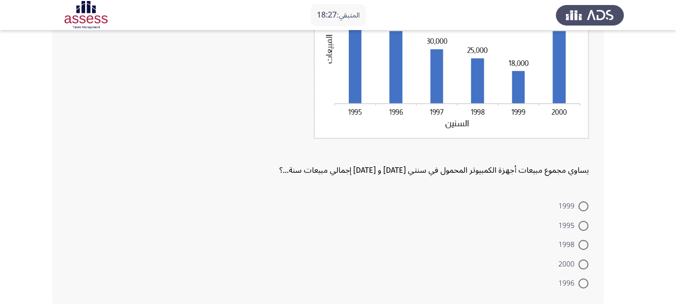
scroll to position [150, 0]
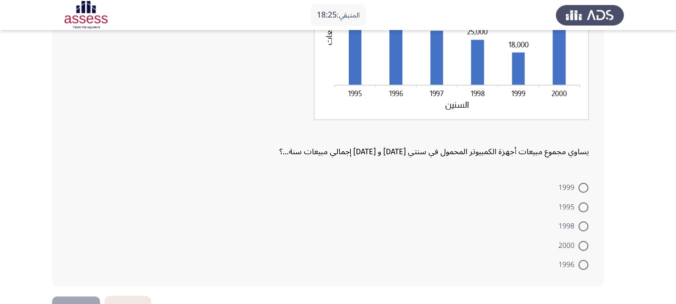
click at [580, 202] on span at bounding box center [583, 207] width 10 height 10
click at [580, 202] on input "1995" at bounding box center [583, 207] width 10 height 10
radio input "true"
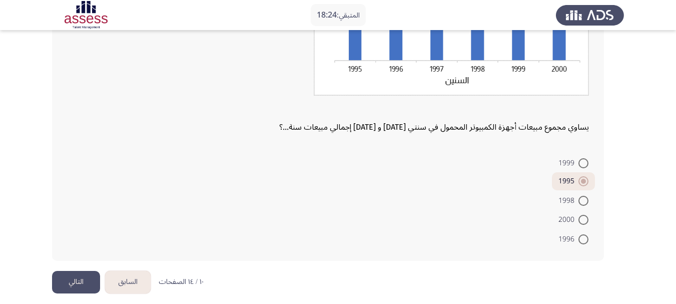
scroll to position [182, 0]
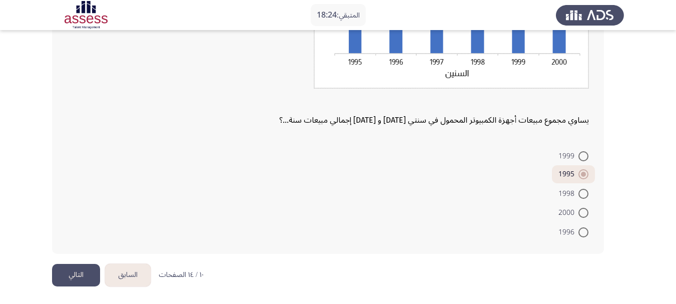
click at [94, 262] on div "يساوي مجموع مبيعات أجهزة الكمبيوتر المحمول في سنتي [DATE] و [DATE] إجمالي مبيعا…" at bounding box center [338, 77] width 572 height 371
click at [74, 273] on button "التالي" at bounding box center [76, 275] width 48 height 23
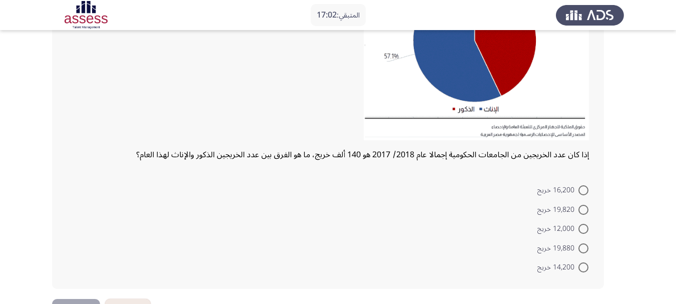
scroll to position [150, 0]
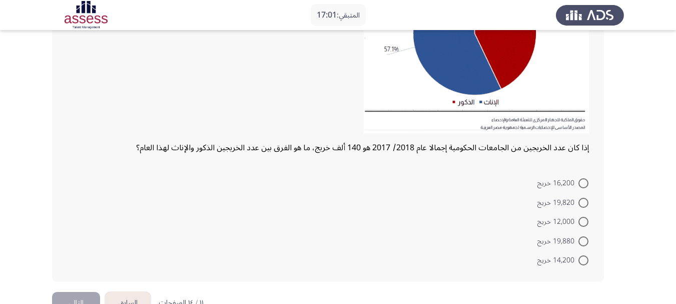
click at [582, 243] on span at bounding box center [583, 241] width 10 height 10
click at [582, 243] on input "19,880 خريج" at bounding box center [583, 241] width 10 height 10
radio input "true"
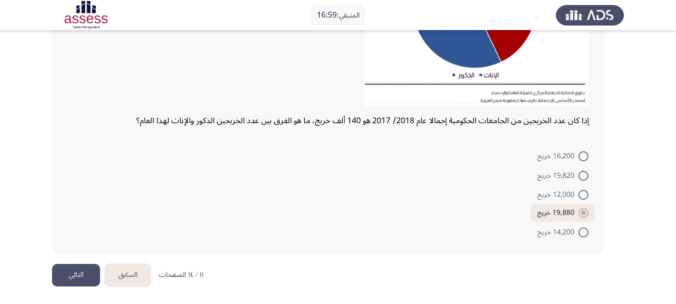
drag, startPoint x: 42, startPoint y: 277, endPoint x: 54, endPoint y: 275, distance: 11.6
click at [51, 277] on html "المتبقي: 16:59 السابق ASSESS Aptitude (FOCUS) - Analytical Thinking التالي إذا …" at bounding box center [338, 63] width 676 height 481
click at [61, 274] on button "التالي" at bounding box center [76, 275] width 48 height 23
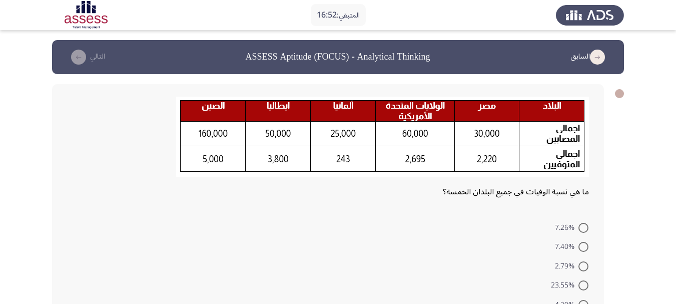
scroll to position [50, 0]
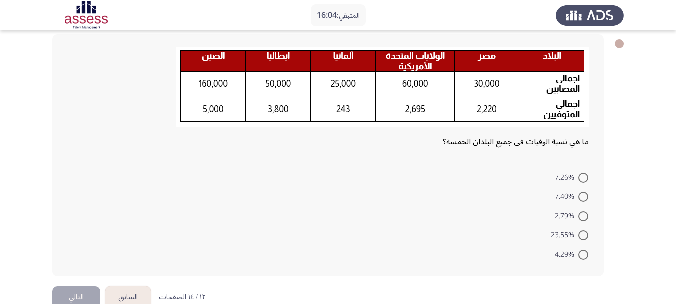
click at [584, 198] on span at bounding box center [583, 197] width 10 height 10
click at [584, 198] on input "7.40%" at bounding box center [583, 197] width 10 height 10
radio input "true"
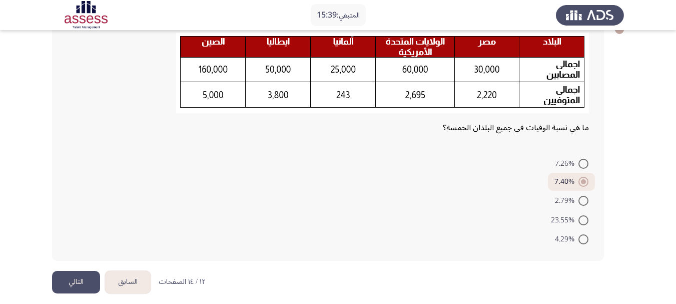
scroll to position [71, 0]
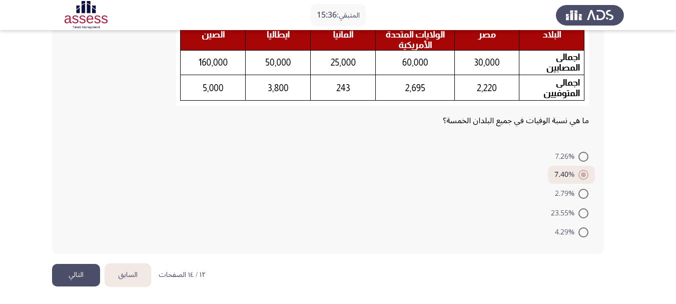
click at [79, 279] on button "التالي" at bounding box center [76, 275] width 48 height 23
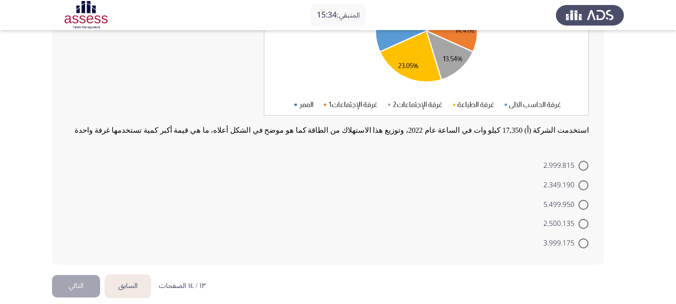
scroll to position [164, 0]
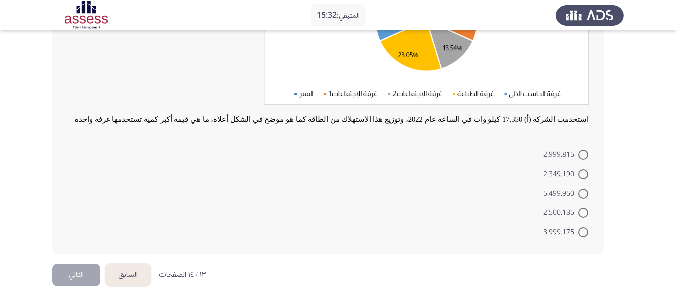
click at [586, 198] on span at bounding box center [583, 194] width 10 height 10
click at [586, 198] on input "5.499.950" at bounding box center [583, 194] width 10 height 10
radio input "true"
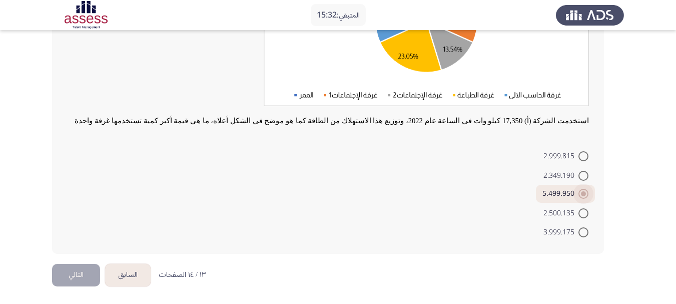
scroll to position [162, 0]
click at [79, 273] on button "التالي" at bounding box center [76, 275] width 48 height 23
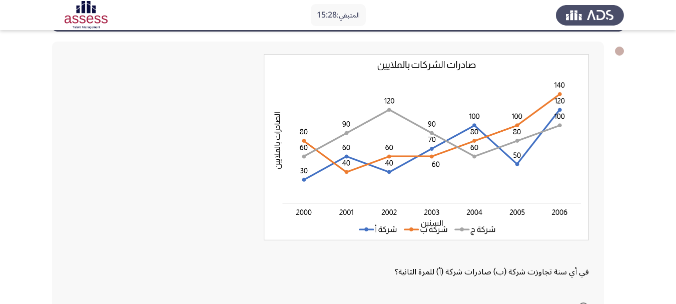
scroll to position [150, 0]
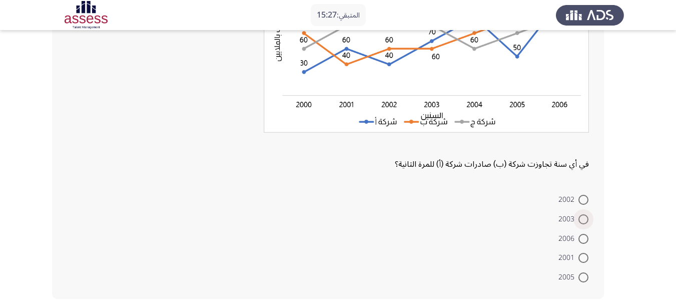
click at [581, 215] on span at bounding box center [583, 219] width 10 height 10
click at [581, 215] on input "2003" at bounding box center [583, 219] width 10 height 10
radio input "true"
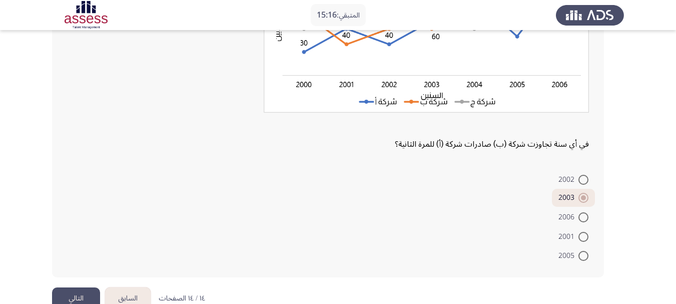
scroll to position [194, 0]
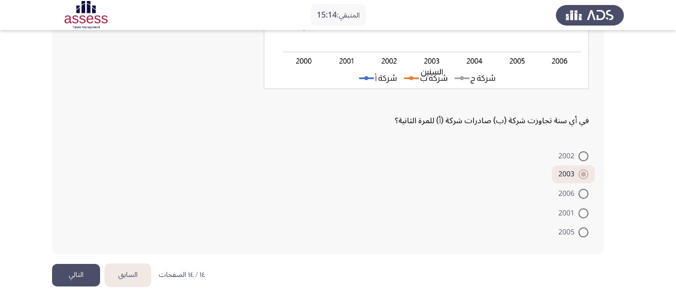
click at [579, 235] on span at bounding box center [583, 232] width 10 height 10
click at [579, 235] on input "2005" at bounding box center [583, 232] width 10 height 10
radio input "true"
click at [88, 266] on button "التالي" at bounding box center [76, 275] width 48 height 23
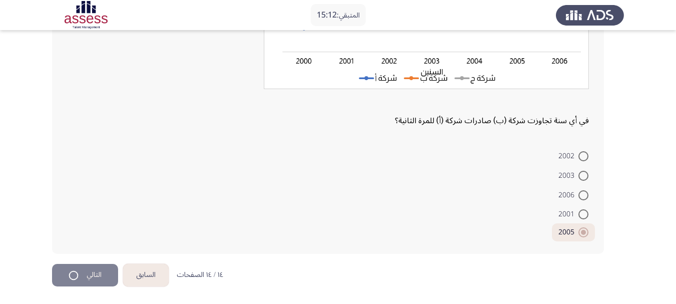
scroll to position [0, 0]
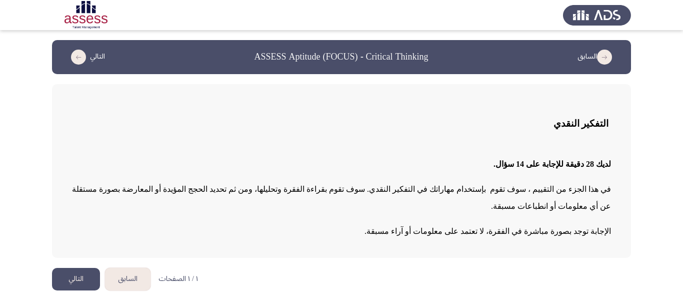
click at [83, 268] on button "التالي" at bounding box center [76, 279] width 48 height 23
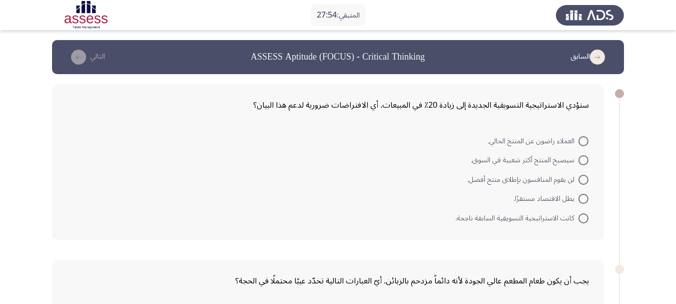
click at [580, 165] on span at bounding box center [583, 160] width 10 height 10
click at [580, 165] on input "سيصبح المنتج أكثر شعبية في السوق." at bounding box center [583, 160] width 10 height 10
radio input "true"
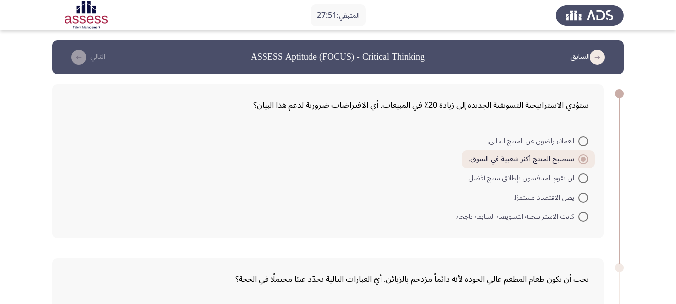
click at [588, 137] on span at bounding box center [583, 141] width 10 height 10
click at [588, 137] on input "العملاء راضون عن المنتج الحالي." at bounding box center [583, 141] width 10 height 10
radio input "true"
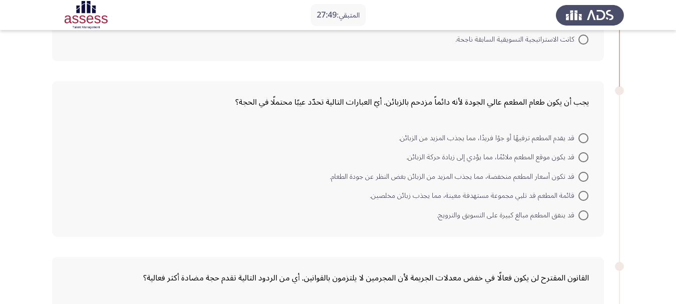
scroll to position [200, 0]
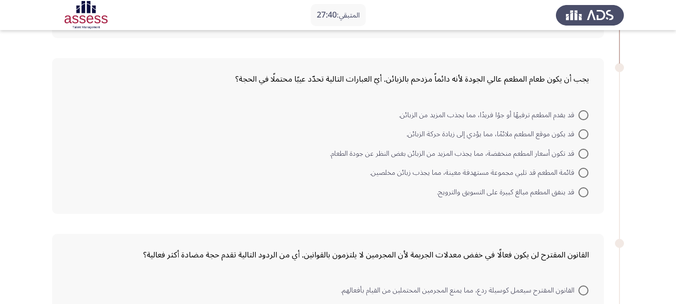
click at [583, 135] on span at bounding box center [583, 134] width 10 height 10
click at [583, 135] on input "قد يكون موقع المطعم ملائمًا، مما يؤدي إلى زيادة حركة الزبائن." at bounding box center [583, 134] width 10 height 10
radio input "true"
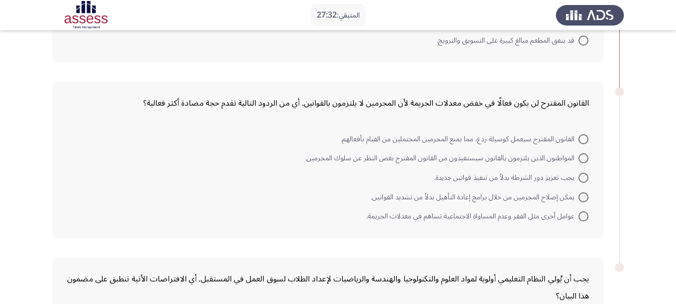
scroll to position [400, 0]
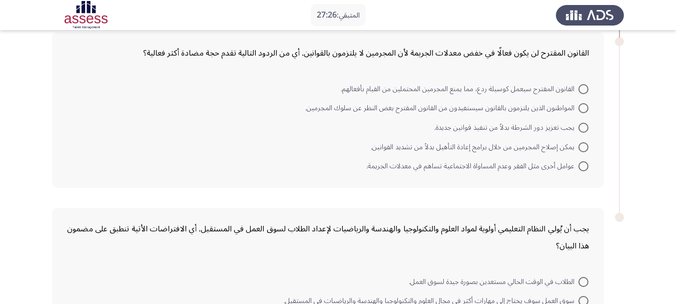
click at [580, 104] on span at bounding box center [583, 108] width 10 height 10
click at [580, 104] on input "المواطنون الذين يلتزمون بالقانون سيستفيدون من القانون المقترح بغض النظر عن سلوك…" at bounding box center [583, 108] width 10 height 10
radio input "true"
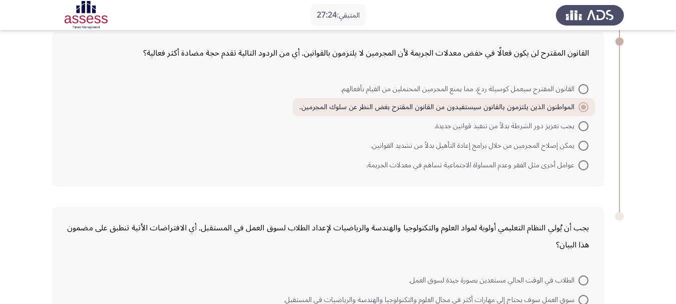
click at [580, 124] on span at bounding box center [583, 126] width 10 height 10
click at [580, 124] on input "يجب تعزيز دور الشرطة بدلاً من تنفيذ قوانين جديدة." at bounding box center [583, 126] width 10 height 10
radio input "true"
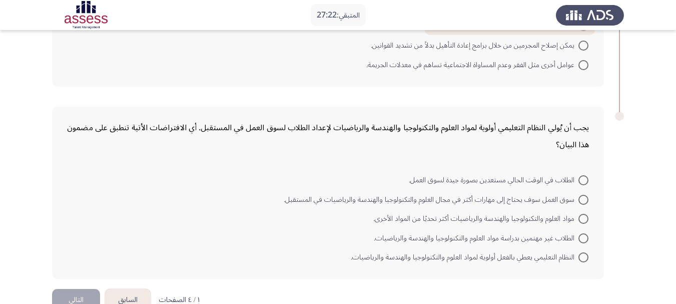
scroll to position [525, 0]
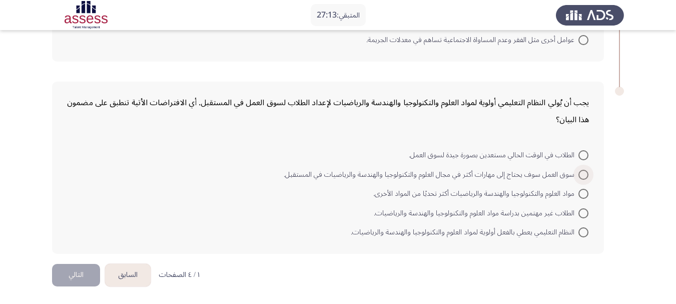
click at [579, 172] on span at bounding box center [583, 175] width 10 height 10
click at [579, 172] on input "سوق العمل سوف يحتاج إلى مهارات أكثر في مجال العلوم والتكنولوجيا والهندسة والريا…" at bounding box center [583, 175] width 10 height 10
radio input "true"
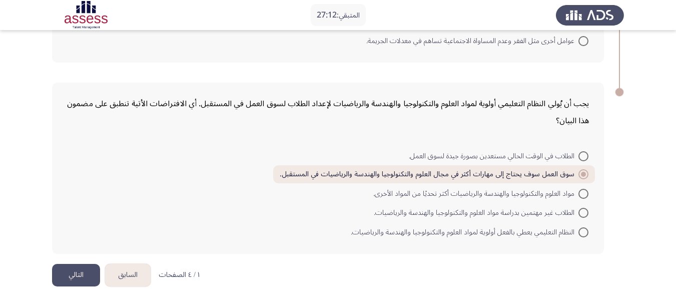
click at [72, 267] on button "التالي" at bounding box center [76, 275] width 48 height 23
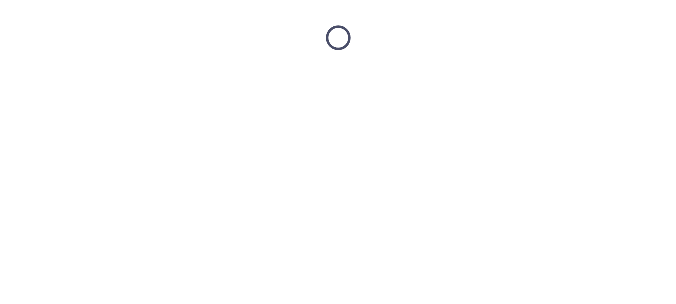
scroll to position [0, 0]
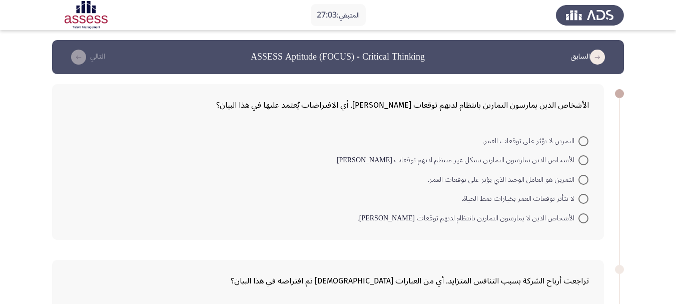
click at [582, 181] on span at bounding box center [583, 180] width 10 height 10
click at [582, 181] on input "التمرين هو العامل الوحيد الذي يؤثر على توقعات العمر." at bounding box center [583, 180] width 10 height 10
radio input "true"
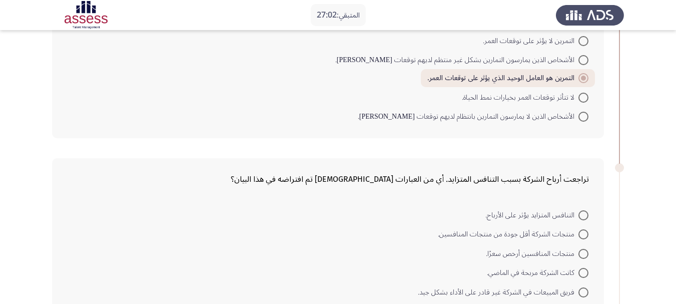
scroll to position [150, 0]
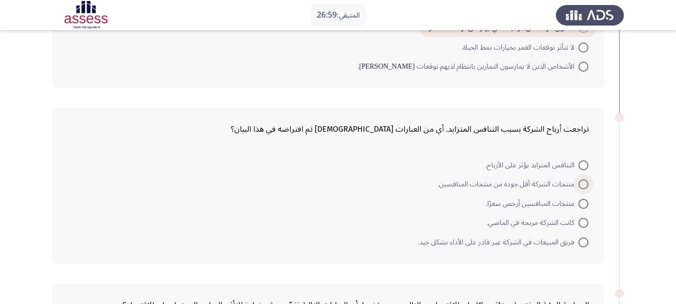
click at [582, 181] on span at bounding box center [583, 184] width 10 height 10
click at [582, 181] on input "منتجات الشركة أقل جودة من منتجات المنافسين." at bounding box center [583, 184] width 10 height 10
radio input "true"
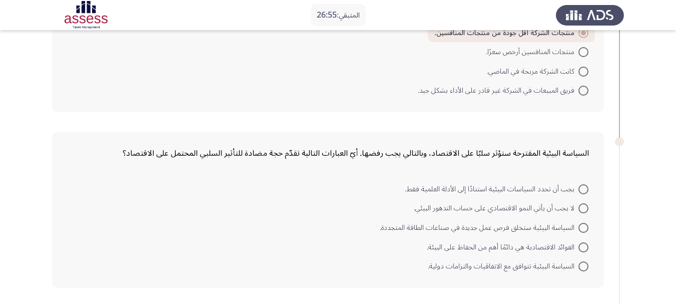
scroll to position [350, 0]
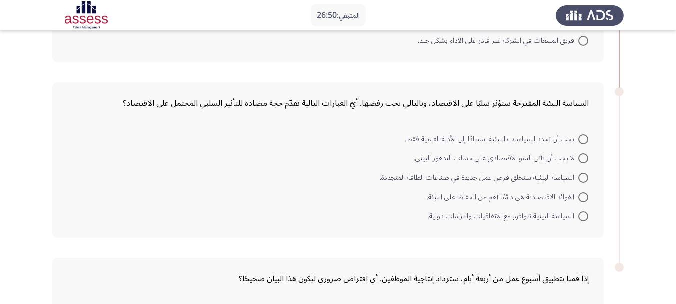
click at [580, 181] on span at bounding box center [583, 178] width 10 height 10
click at [580, 181] on input "السياسة البيئية ستخلق فرص عمل جديدة في صناعات الطاقة المتجددة." at bounding box center [583, 178] width 10 height 10
radio input "true"
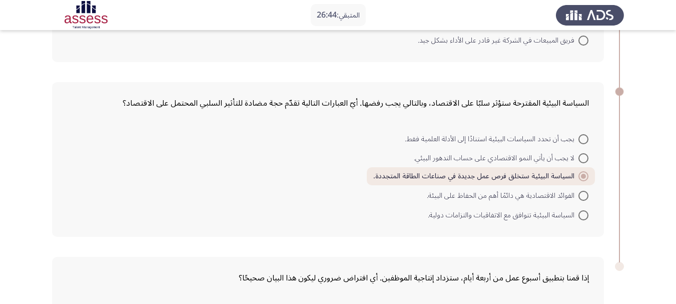
click at [580, 195] on span at bounding box center [583, 196] width 10 height 10
click at [580, 195] on input "الفوائد الاقتصادية هي دائمًا أهم من الحفاظ على البيئة." at bounding box center [583, 196] width 10 height 10
radio input "true"
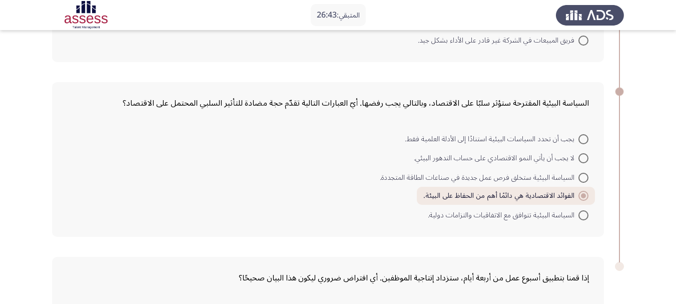
click at [584, 176] on span at bounding box center [583, 178] width 10 height 10
click at [584, 176] on input "السياسة البيئية ستخلق فرص عمل جديدة في صناعات الطاقة المتجددة." at bounding box center [583, 178] width 10 height 10
radio input "true"
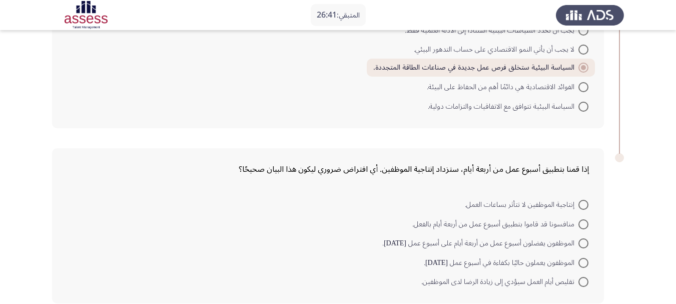
scroll to position [400, 0]
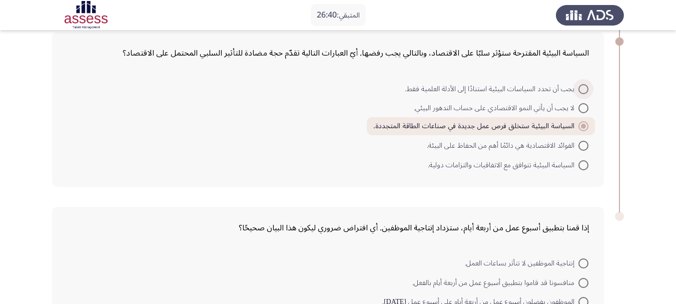
click at [580, 89] on span at bounding box center [583, 89] width 10 height 10
click at [580, 89] on input "يجب أن تحدد السياسات البيئية استنادًا إلى الأدلة العلمية فقط." at bounding box center [583, 89] width 10 height 10
radio input "true"
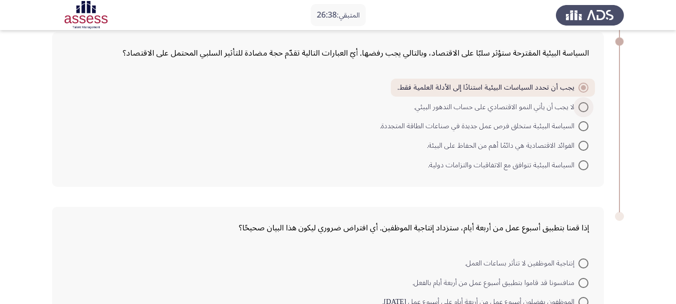
click at [581, 105] on span at bounding box center [583, 107] width 10 height 10
click at [581, 105] on input "لا يجب أن يأتي النمو الاقتصادي على حساب التدهور البيئي." at bounding box center [583, 107] width 10 height 10
radio input "true"
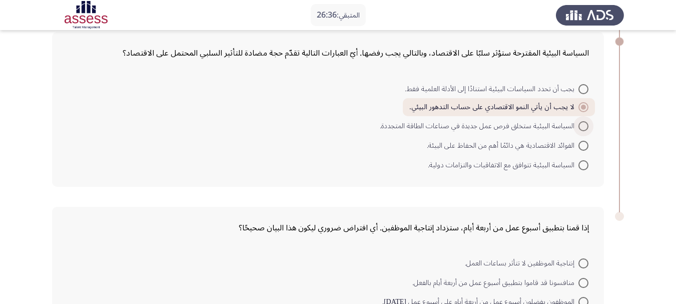
click at [581, 129] on span at bounding box center [583, 126] width 10 height 10
click at [581, 129] on input "السياسة البيئية ستخلق فرص عمل جديدة في صناعات الطاقة المتجددة." at bounding box center [583, 126] width 10 height 10
radio input "true"
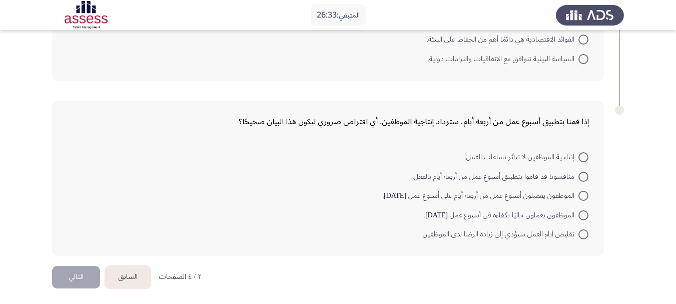
scroll to position [508, 0]
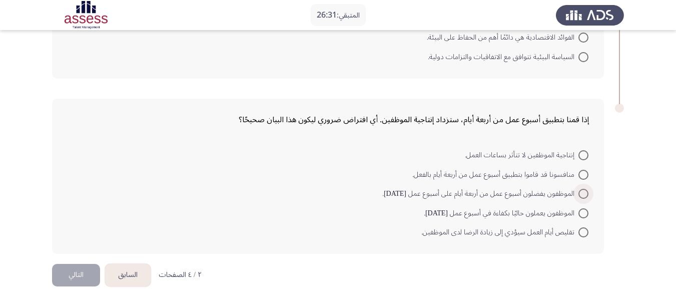
click at [587, 193] on span at bounding box center [583, 194] width 10 height 10
click at [587, 193] on input "الموظفون يفضلون أسبوع عمل من أربعة أيام على أسبوع عمل [DATE]." at bounding box center [583, 194] width 10 height 10
radio input "true"
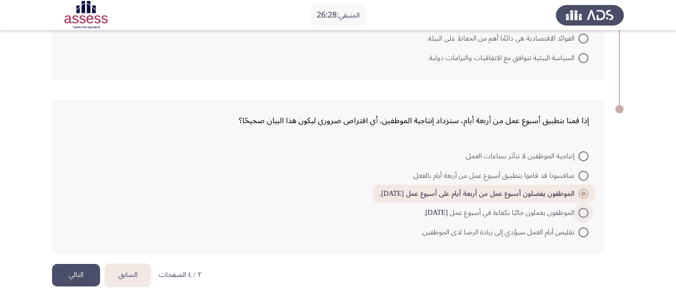
click at [567, 213] on span "الموظفون يعملون حاليًا بكفاءة في أسبوع عمل [DATE]." at bounding box center [501, 213] width 155 height 12
click at [578, 213] on input "الموظفون يعملون حاليًا بكفاءة في أسبوع عمل [DATE]." at bounding box center [583, 213] width 10 height 10
radio input "true"
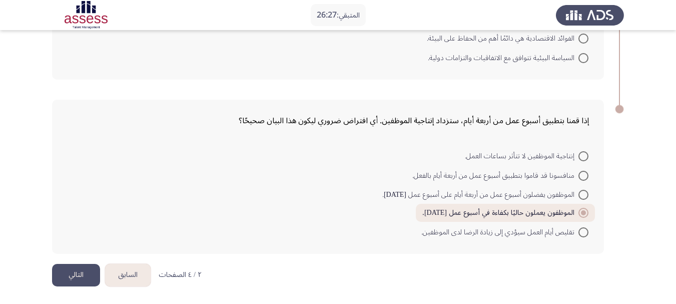
click at [88, 275] on button "التالي" at bounding box center [76, 275] width 48 height 23
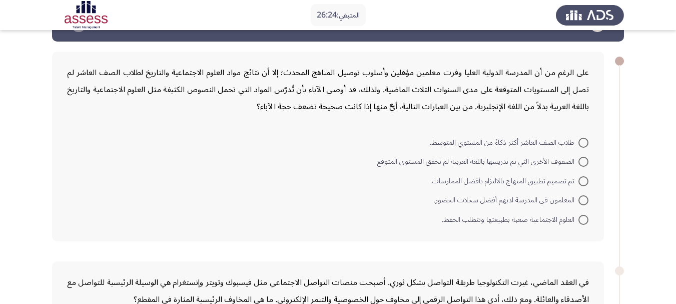
scroll to position [50, 0]
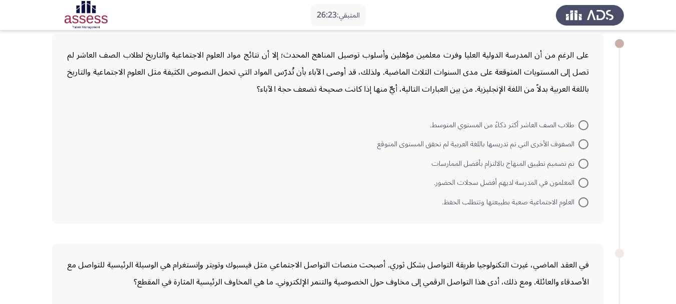
click at [573, 138] on span "الصفوف الأخرى التي تم تدريسها باللغة العربية لم تحقق المستوى المتوقع" at bounding box center [477, 144] width 201 height 12
click at [578, 139] on input "الصفوف الأخرى التي تم تدريسها باللغة العربية لم تحقق المستوى المتوقع" at bounding box center [583, 144] width 10 height 10
radio input "true"
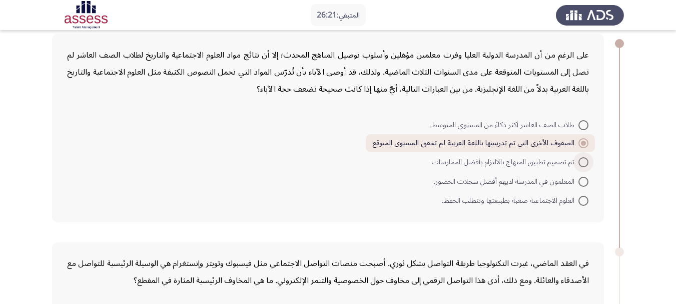
click at [568, 161] on span "تم تصميم تطبيق المنهاج بالالتزام بأفضل الممارسات" at bounding box center [505, 162] width 147 height 12
click at [578, 161] on input "تم تصميم تطبيق المنهاج بالالتزام بأفضل الممارسات" at bounding box center [583, 162] width 10 height 10
radio input "true"
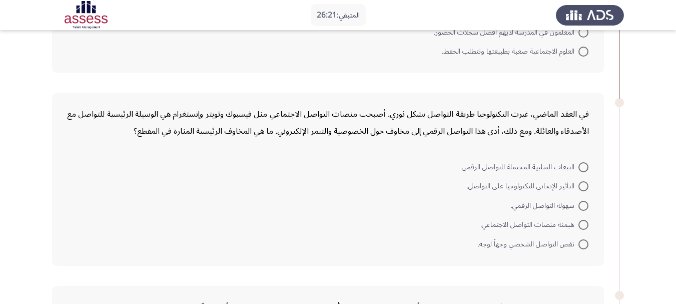
scroll to position [200, 0]
click at [568, 161] on span "التبعات السلبية المحتملة للتواصل الرقمي." at bounding box center [519, 166] width 118 height 12
click at [578, 161] on input "التبعات السلبية المحتملة للتواصل الرقمي." at bounding box center [583, 166] width 10 height 10
radio input "true"
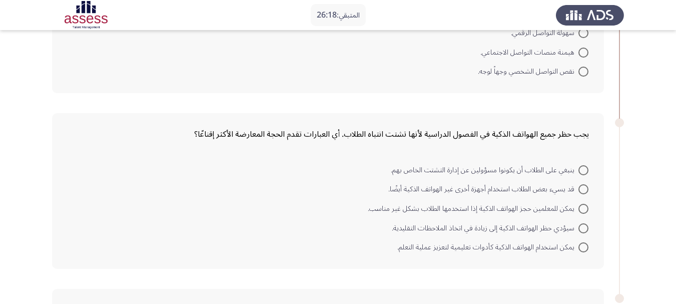
scroll to position [400, 0]
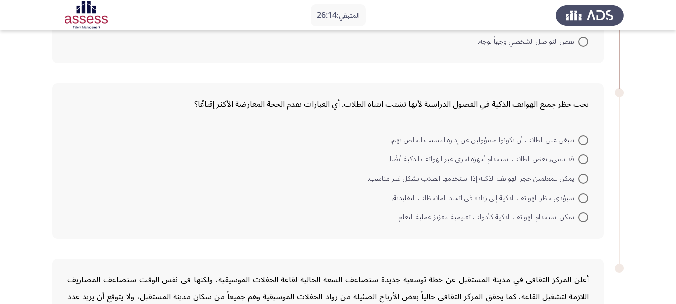
click at [556, 212] on span "يمكن استخدام الهواتف الذكية كأدوات تعليمية لتعزيز عملية التعلم." at bounding box center [487, 217] width 181 height 12
click at [578, 212] on input "يمكن استخدام الهواتف الذكية كأدوات تعليمية لتعزيز عملية التعلم." at bounding box center [583, 217] width 10 height 10
radio input "true"
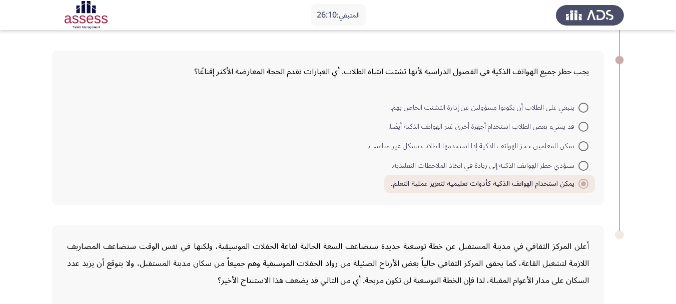
scroll to position [450, 0]
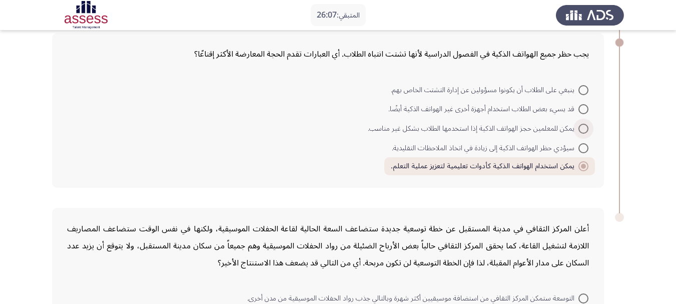
click at [539, 127] on span "يمكن للمعلمين حجز الهواتف الذكية إذا استخدمها الطلاب بشكل غير مناسب." at bounding box center [473, 129] width 211 height 12
click at [578, 127] on input "يمكن للمعلمين حجز الهواتف الذكية إذا استخدمها الطلاب بشكل غير مناسب." at bounding box center [583, 129] width 10 height 10
radio input "true"
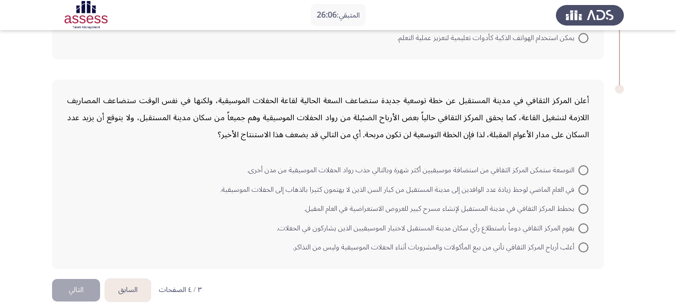
scroll to position [593, 0]
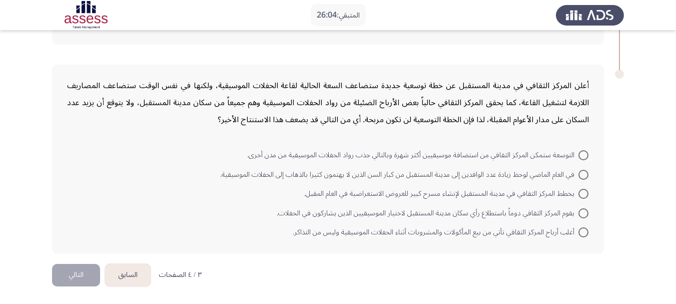
click at [582, 158] on span at bounding box center [583, 155] width 10 height 10
click at [582, 158] on input "التوسعة ستمكن المركز الثقافي من استضافة موسيقيين أكثر شهرة وبالتالي جذب رواد ال…" at bounding box center [583, 155] width 10 height 10
radio input "true"
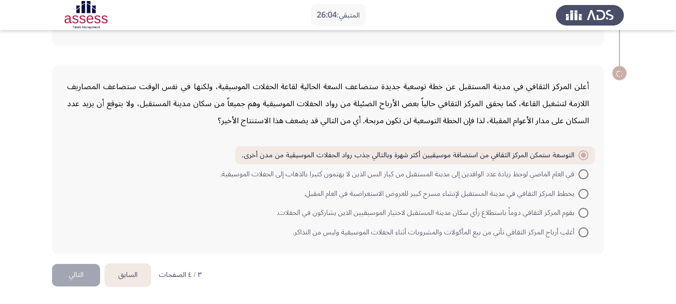
scroll to position [592, 0]
click at [74, 269] on button "التالي" at bounding box center [76, 275] width 48 height 23
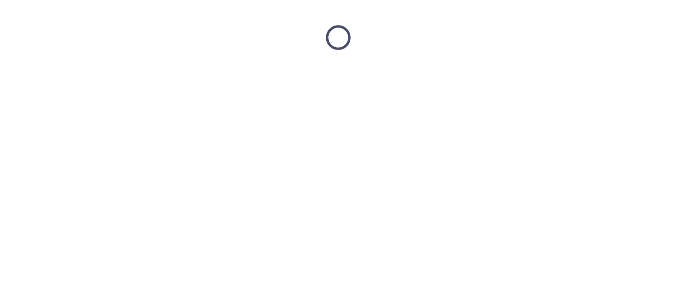
scroll to position [0, 0]
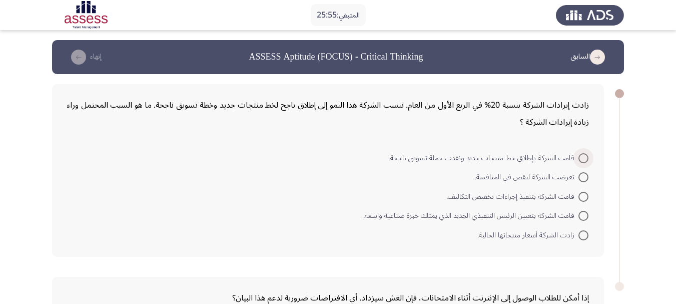
click at [579, 160] on span at bounding box center [583, 158] width 10 height 10
click at [579, 160] on input "قامت الشركة بإطلاق خط منتجات جديد ونفذت حملة تسويق ناجحة." at bounding box center [583, 158] width 10 height 10
radio input "true"
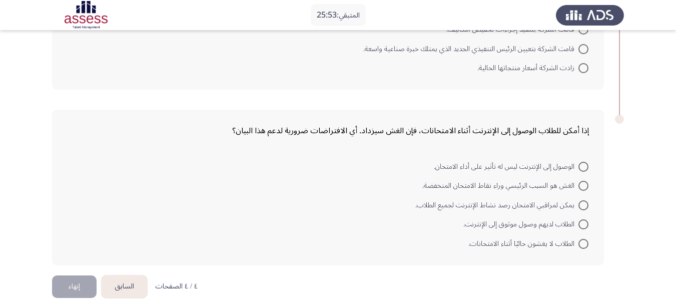
scroll to position [177, 0]
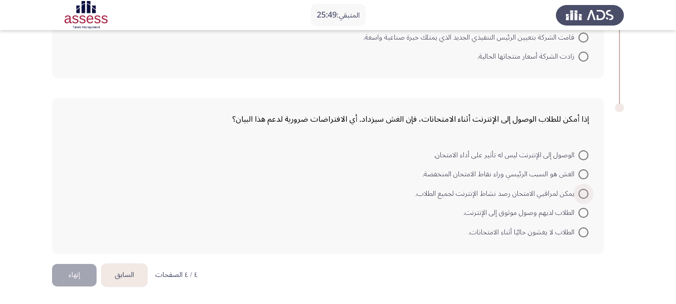
click at [580, 197] on span at bounding box center [583, 194] width 10 height 10
click at [580, 197] on input "يمكن لمراقبي الامتحان رصد نشاط الإنترنت لجميع الطلاب." at bounding box center [583, 194] width 10 height 10
radio input "true"
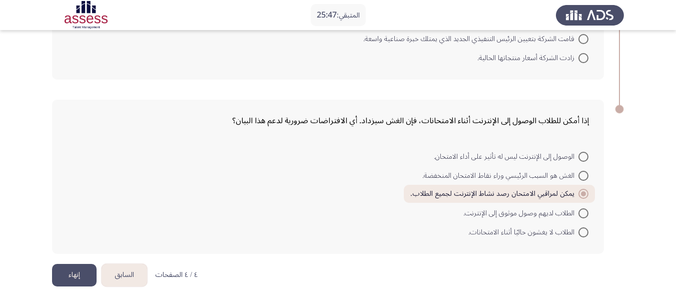
click at [61, 274] on button "إنهاء" at bounding box center [74, 275] width 45 height 23
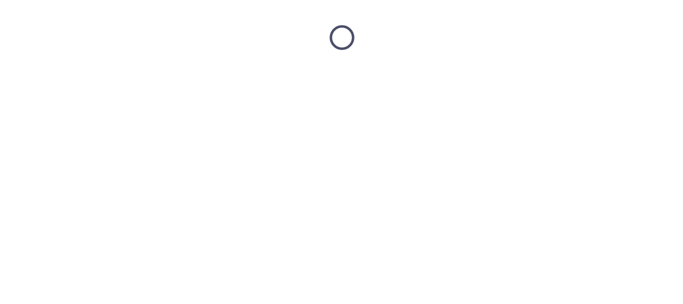
scroll to position [0, 0]
